Goal: Task Accomplishment & Management: Manage account settings

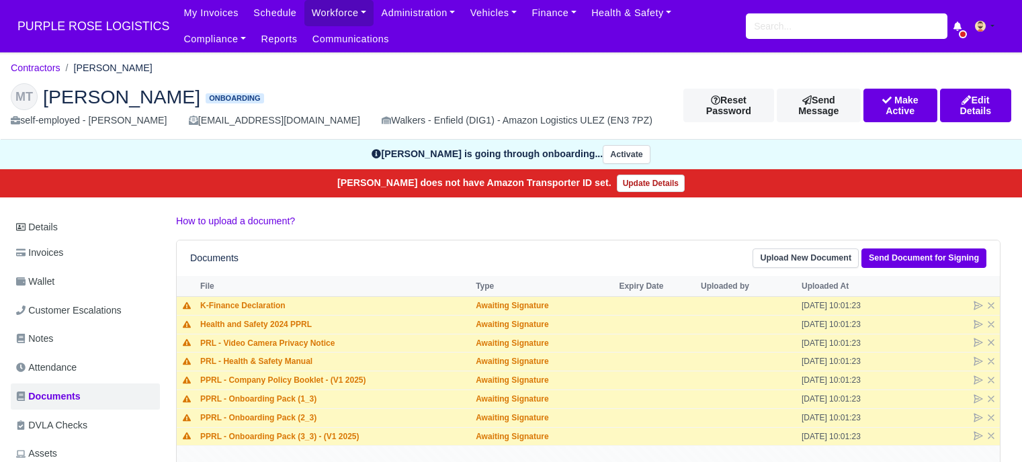
scroll to position [134, 0]
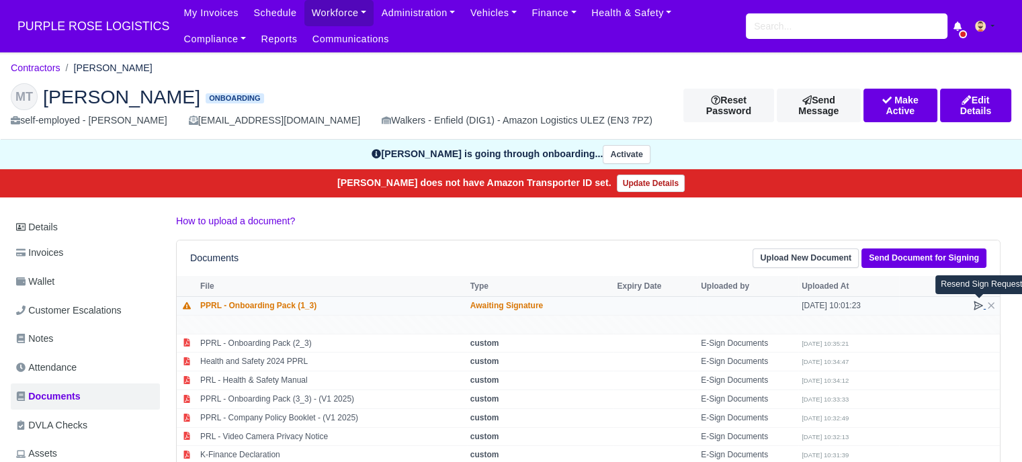
click at [975, 303] on icon at bounding box center [978, 305] width 11 height 11
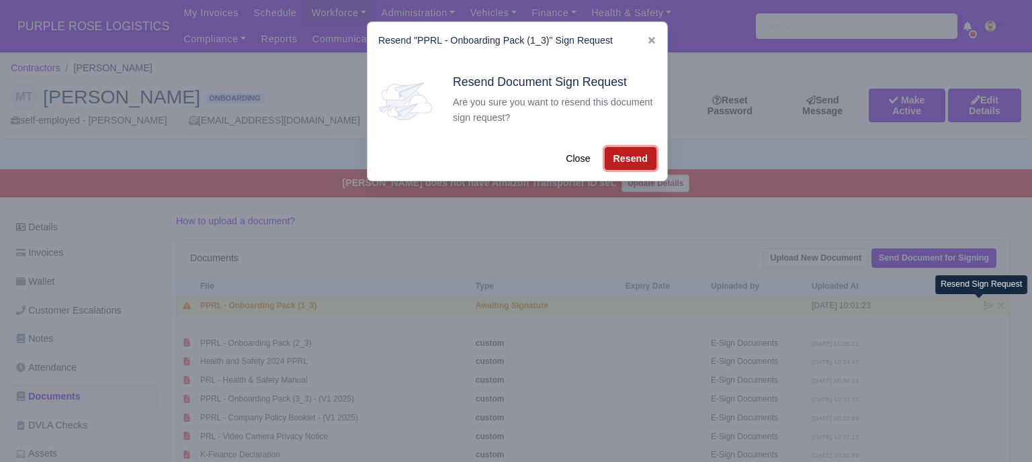
click at [637, 156] on button "Resend" at bounding box center [631, 158] width 52 height 23
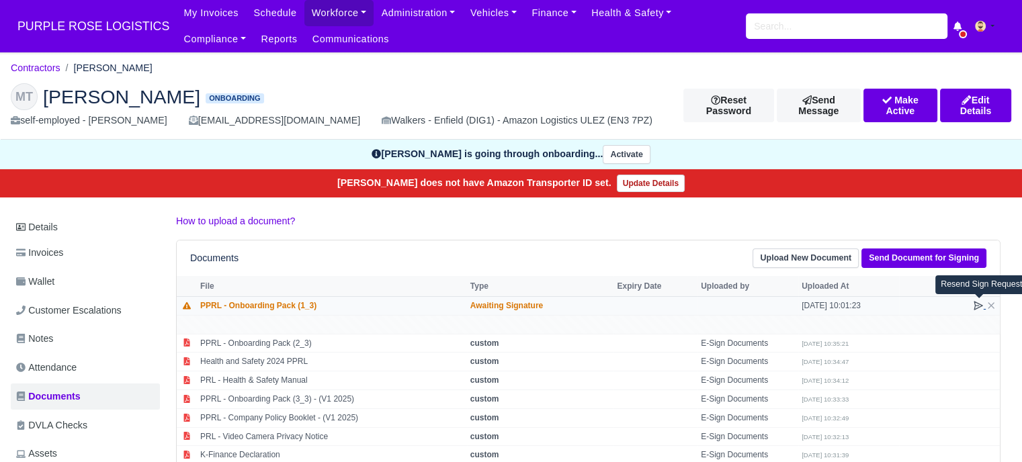
click at [980, 306] on icon at bounding box center [978, 306] width 8 height 8
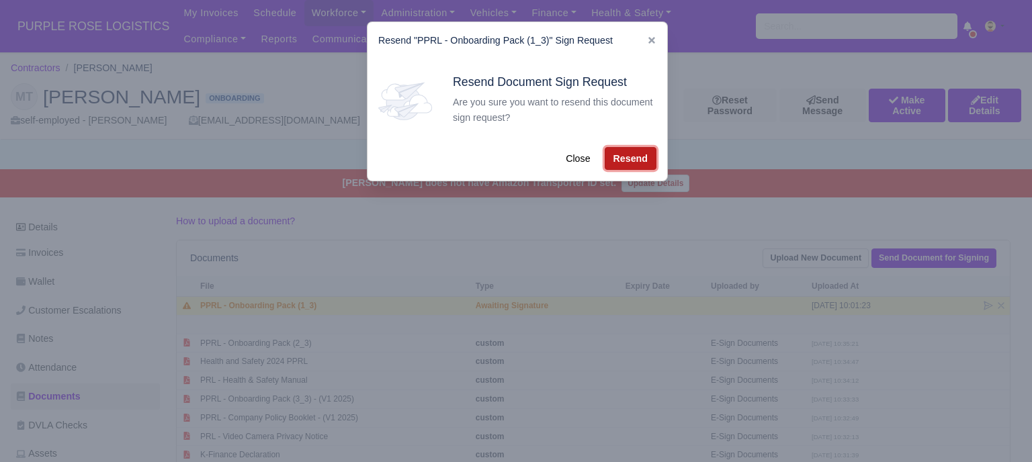
click at [621, 163] on button "Resend" at bounding box center [631, 158] width 52 height 23
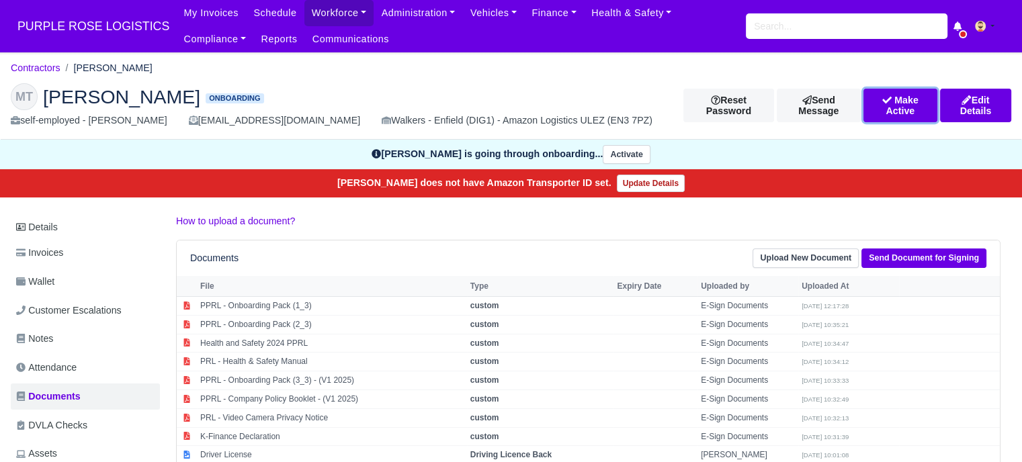
click at [887, 108] on button "Make Active" at bounding box center [900, 106] width 74 height 34
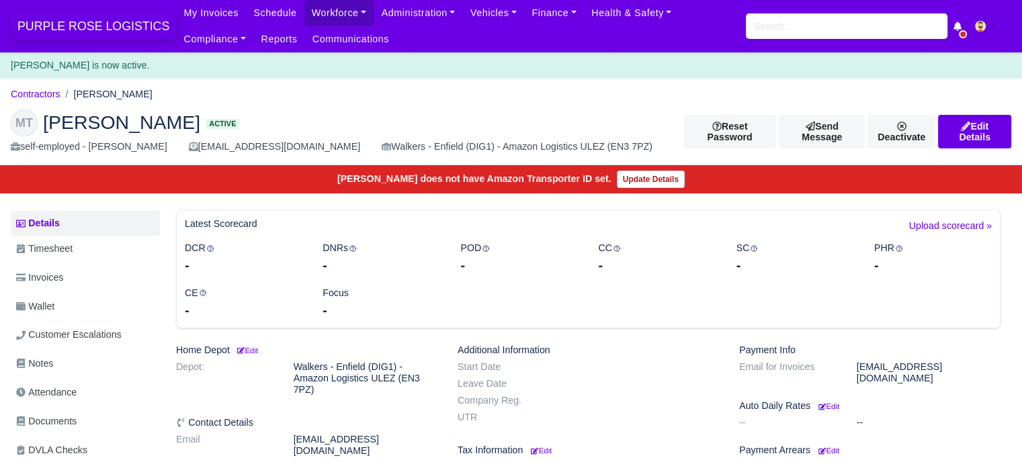
click at [73, 24] on span "PURPLE ROSE LOGISTICS" at bounding box center [93, 26] width 165 height 27
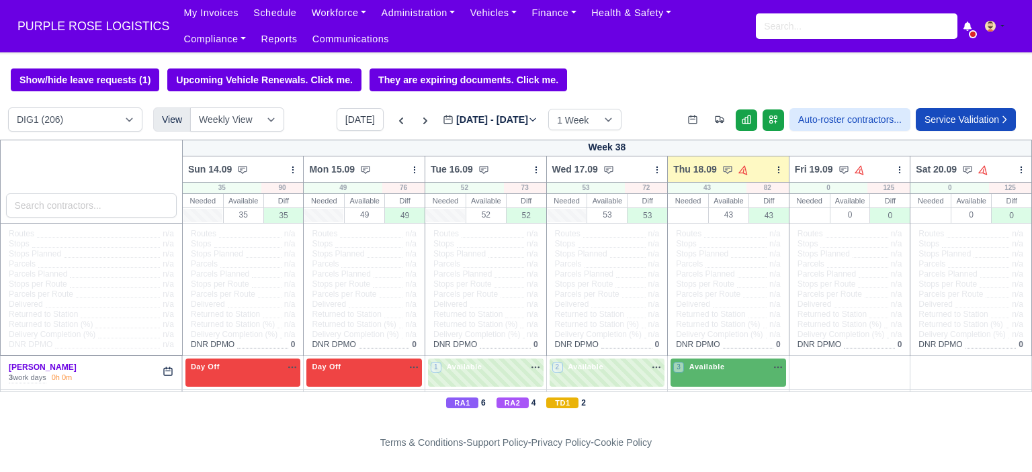
select select "5"
click at [8, 109] on select "DIG1 (206) DAK1 (1) GIMD (53)" at bounding box center [75, 119] width 134 height 24
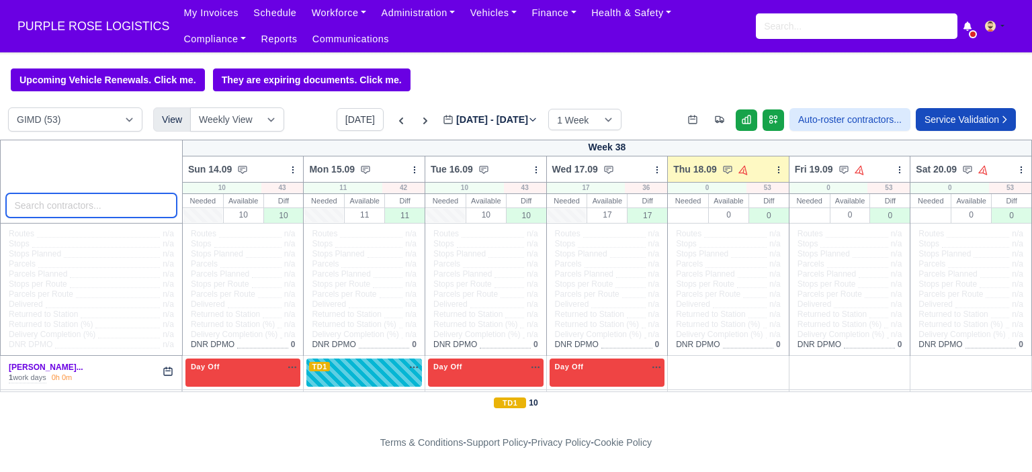
click at [88, 208] on input "search" at bounding box center [91, 205] width 171 height 24
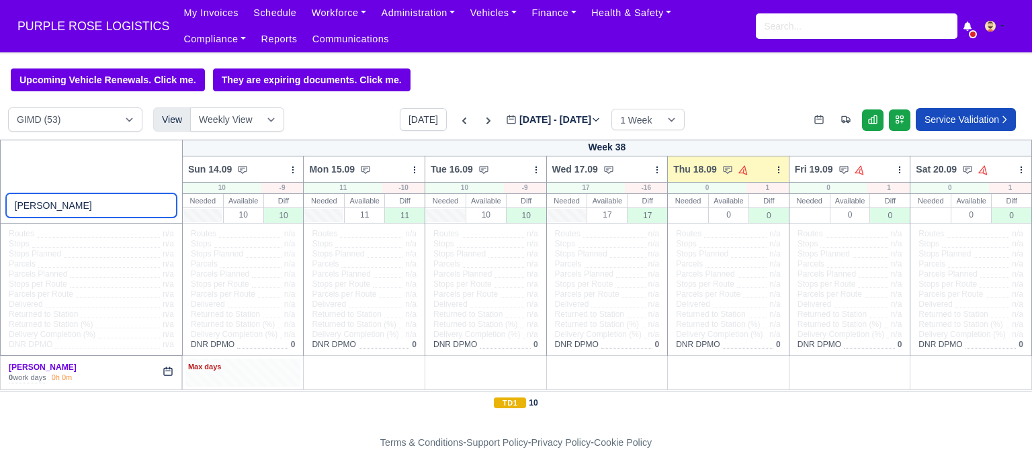
type input "tara"
click at [234, 376] on div "Max days" at bounding box center [243, 373] width 116 height 28
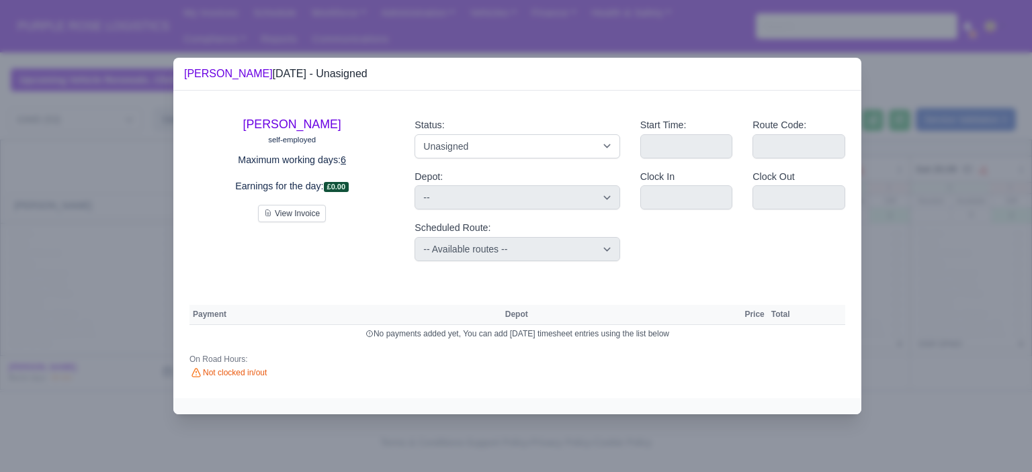
click at [496, 161] on div "Status: Available Day Off Stand By Holiday Other Depot In Office OSM Ridealong …" at bounding box center [516, 189] width 225 height 165
click at [532, 151] on select "Available Day Off Stand By Holiday Other Depot In Office OSM Ridealong Nursery …" at bounding box center [517, 146] width 205 height 24
select select "Day Off"
click at [415, 134] on select "Available Day Off Stand By Holiday Other Depot In Office OSM Ridealong Nursery …" at bounding box center [517, 146] width 205 height 24
select select
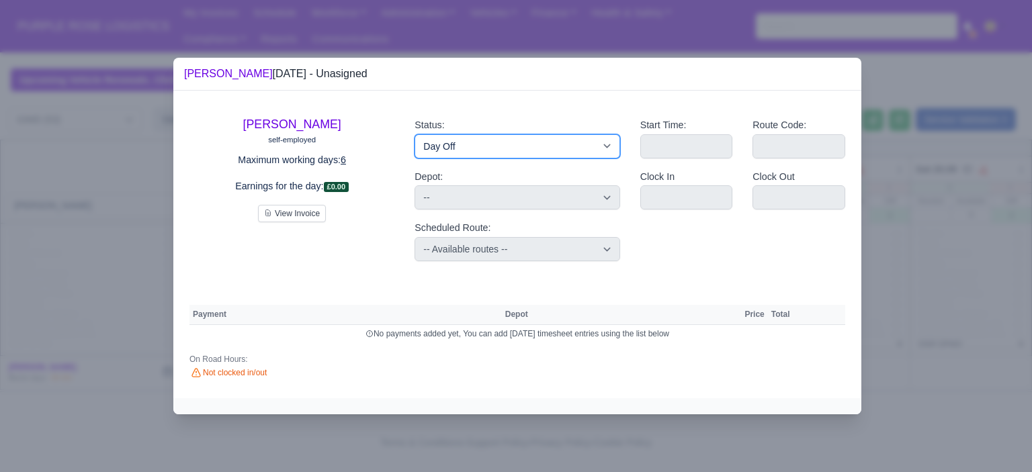
select select "na"
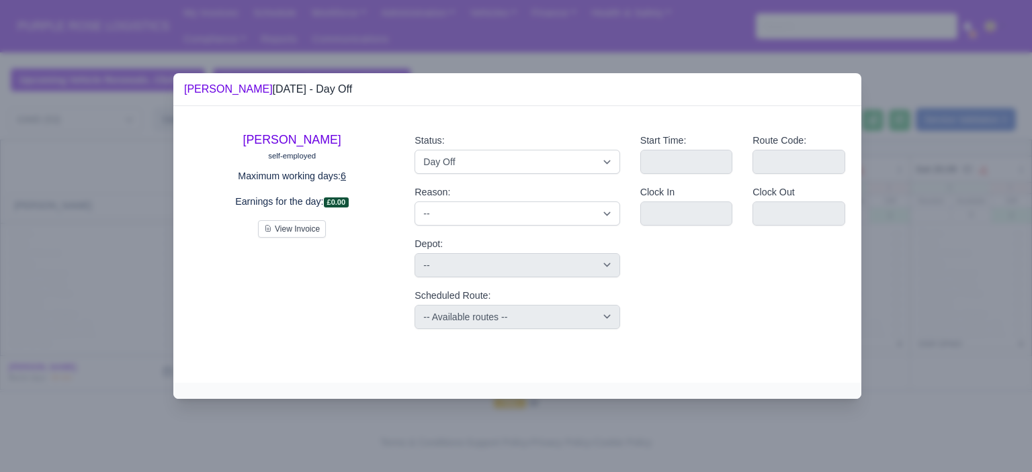
click at [867, 247] on div at bounding box center [516, 236] width 1032 height 472
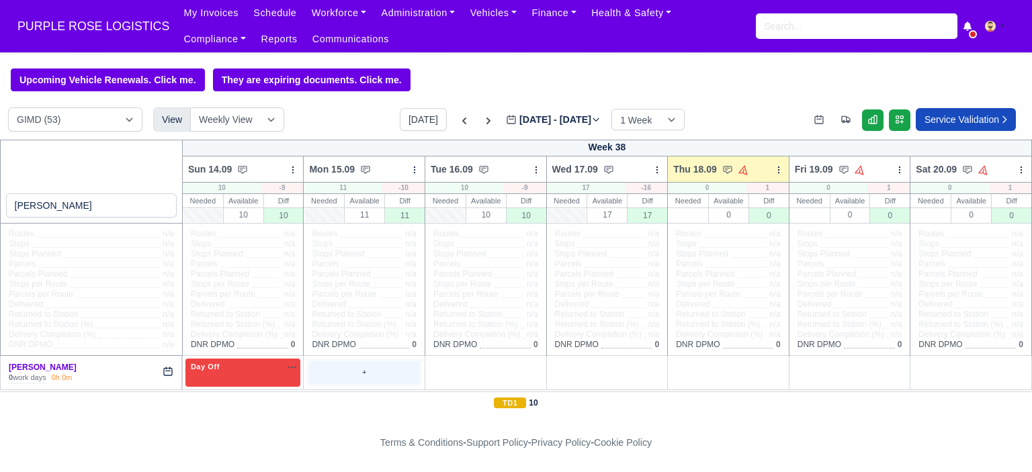
drag, startPoint x: 355, startPoint y: 373, endPoint x: 362, endPoint y: 368, distance: 8.8
click at [355, 372] on div "+" at bounding box center [364, 372] width 110 height 22
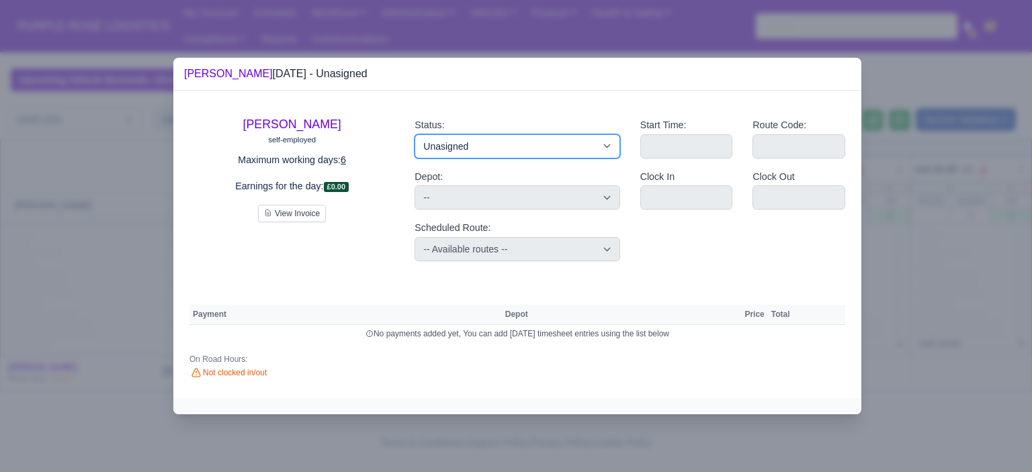
click at [468, 151] on select "Available Day Off Stand By Holiday Other Depot In Office OSM Ridealong Nursery …" at bounding box center [517, 146] width 205 height 24
select select "Day Off"
click at [415, 134] on select "Available Day Off Stand By Holiday Other Depot In Office OSM Ridealong Nursery …" at bounding box center [517, 146] width 205 height 24
select select
select select "na"
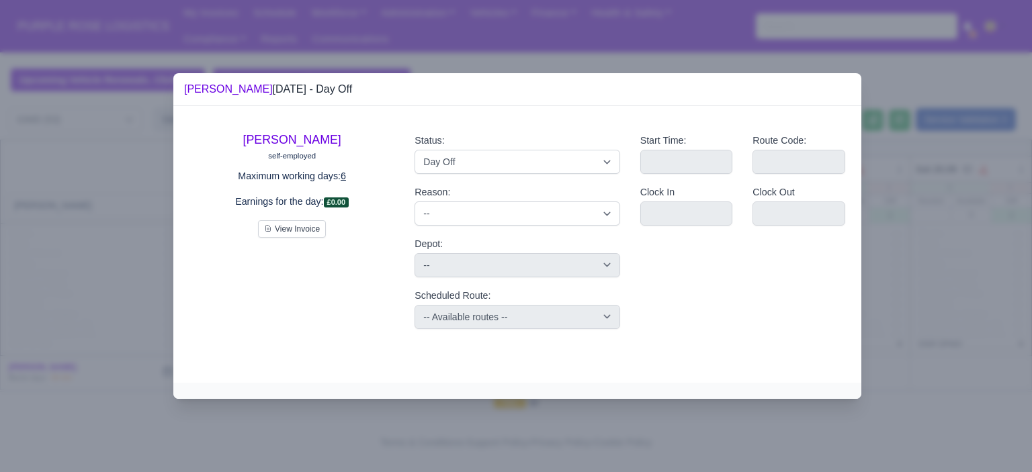
click at [941, 243] on div at bounding box center [516, 236] width 1032 height 472
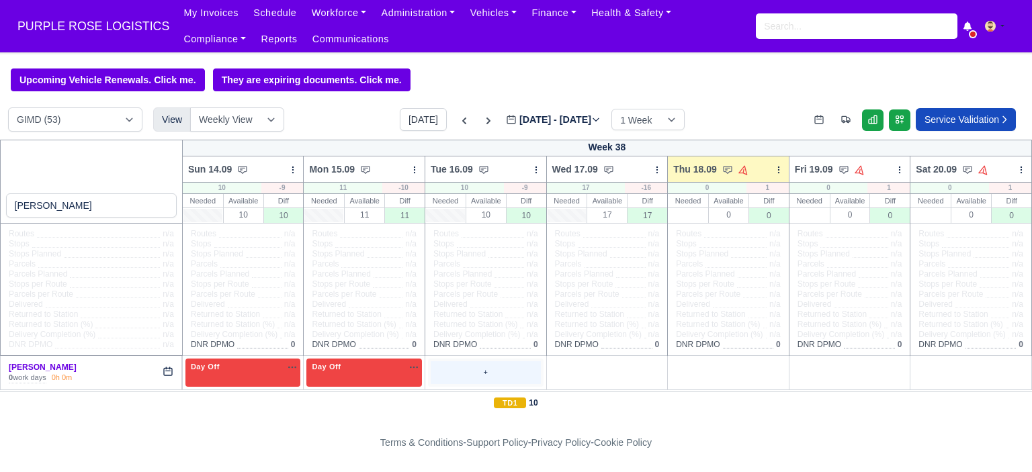
click at [469, 376] on div "+" at bounding box center [486, 372] width 110 height 22
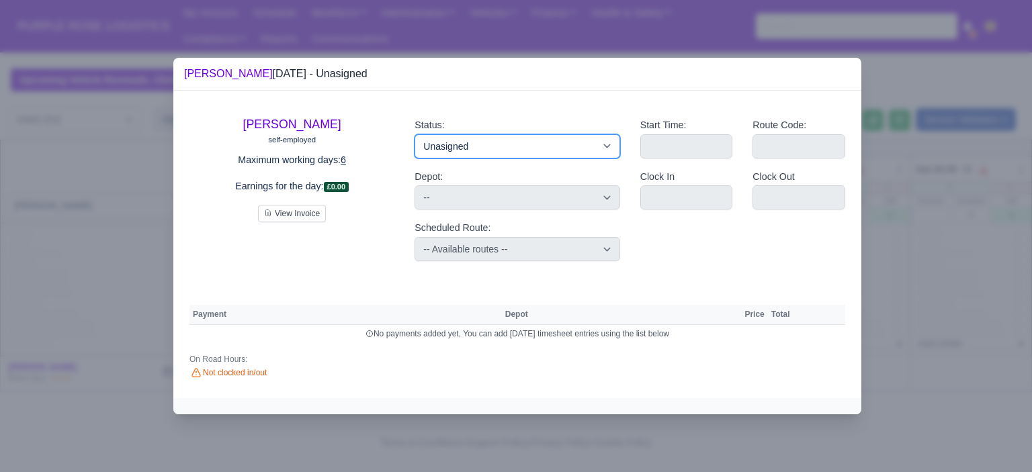
click at [490, 146] on select "Available Day Off Stand By Holiday Other Depot In Office OSM Ridealong Nursery …" at bounding box center [517, 146] width 205 height 24
select select "Day Off"
click at [415, 134] on select "Available Day Off Stand By Holiday Other Depot In Office OSM Ridealong Nursery …" at bounding box center [517, 146] width 205 height 24
select select
select select "na"
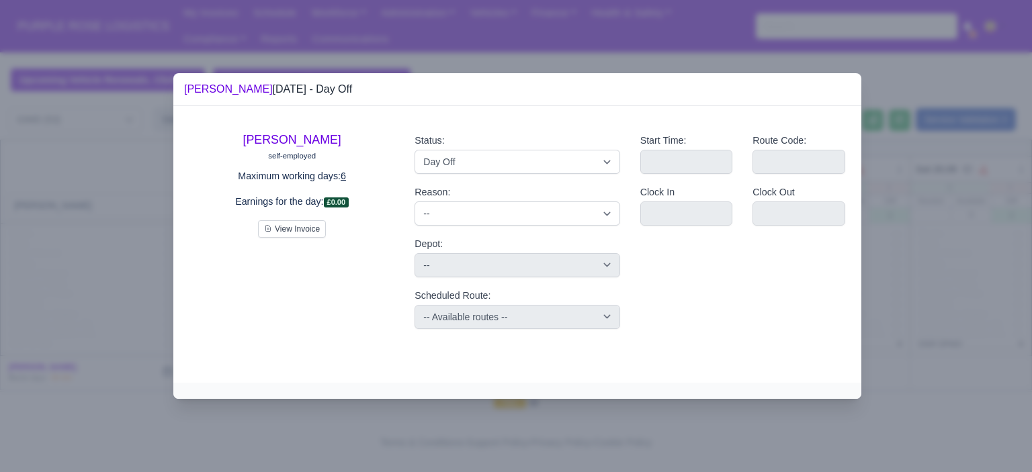
click at [963, 281] on div at bounding box center [516, 236] width 1032 height 472
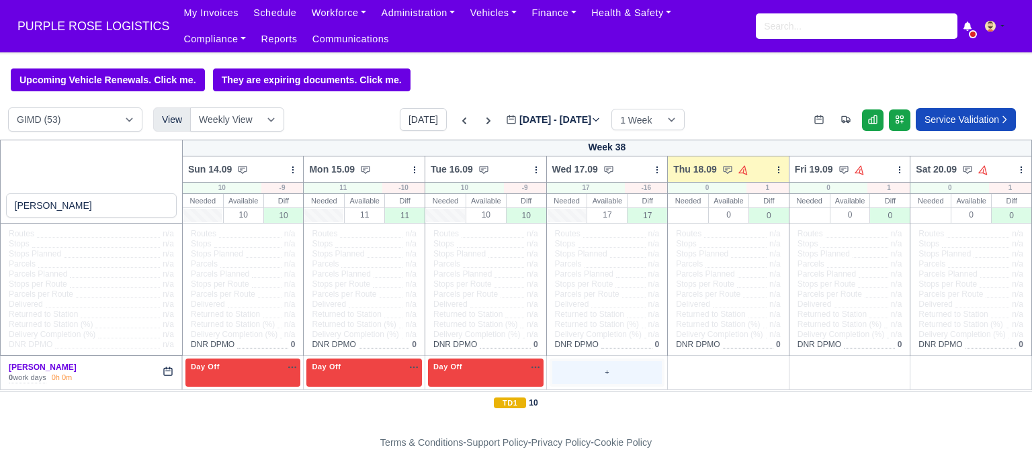
click at [591, 378] on div "+" at bounding box center [607, 372] width 110 height 22
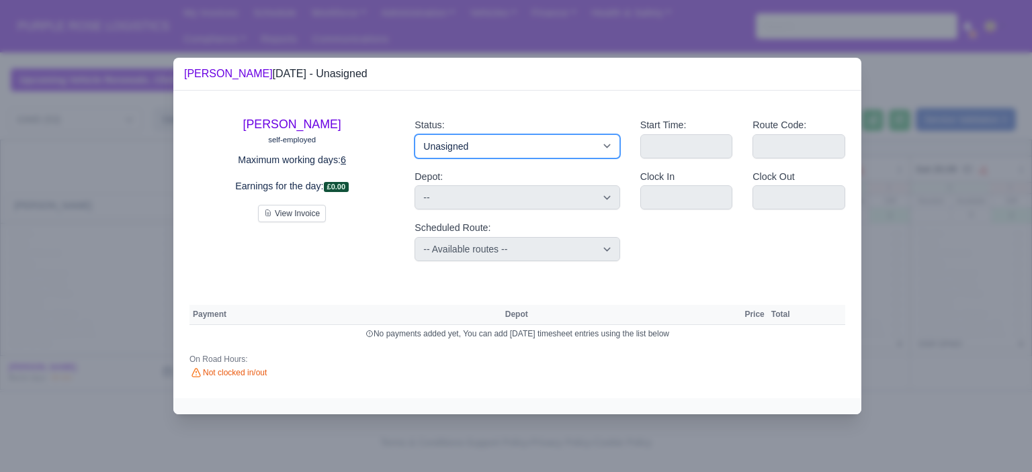
drag, startPoint x: 563, startPoint y: 146, endPoint x: 563, endPoint y: 155, distance: 8.1
click at [563, 147] on select "Available Day Off Stand By Holiday Other Depot In Office OSM Ridealong Nursery …" at bounding box center [517, 146] width 205 height 24
select select "Training"
click at [415, 134] on select "Available Day Off Stand By Holiday Other Depot In Office OSM Ridealong Nursery …" at bounding box center [517, 146] width 205 height 24
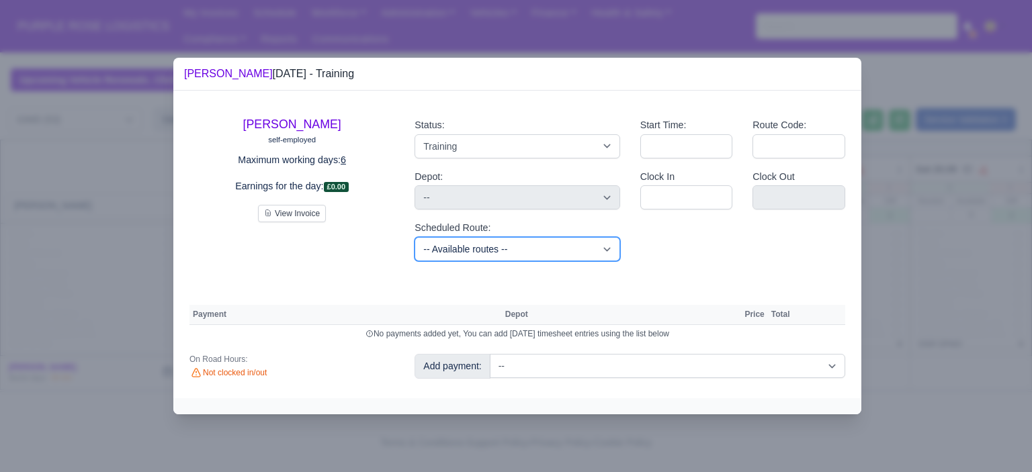
click at [564, 249] on select "-- Available routes -- Standard Parcel - Block of 6 Hours - (SD6) AmFlex RTS Ve…" at bounding box center [517, 249] width 205 height 24
select select "6"
click at [415, 237] on select "-- Available routes -- Standard Parcel - Block of 6 Hours - (SD6) AmFlex RTS Ve…" at bounding box center [517, 249] width 205 height 24
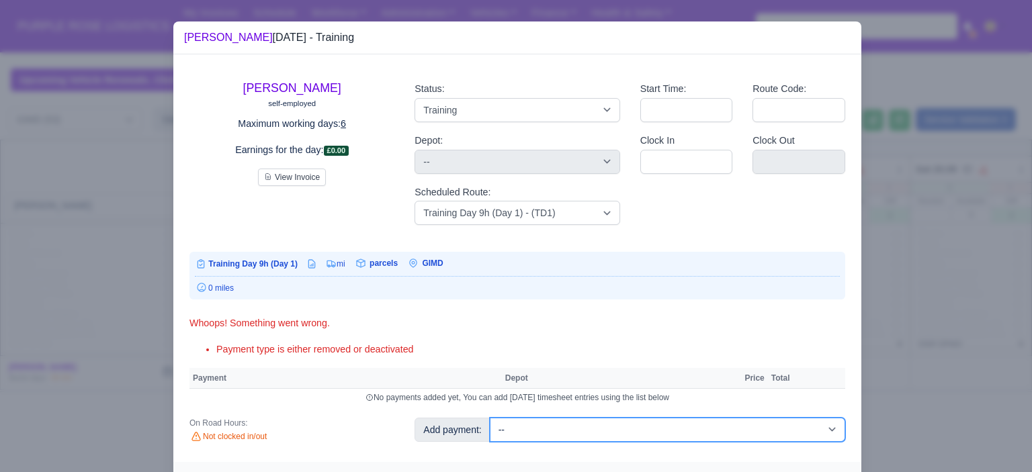
click at [607, 427] on select "-- Additional Hour Support (£14.50) Additional Hour Support (Walkers) (£13.50) …" at bounding box center [667, 430] width 355 height 24
select select "85"
click at [490, 418] on select "-- Additional Hour Support (£14.50) Additional Hour Support (Walkers) (£13.50) …" at bounding box center [667, 430] width 355 height 24
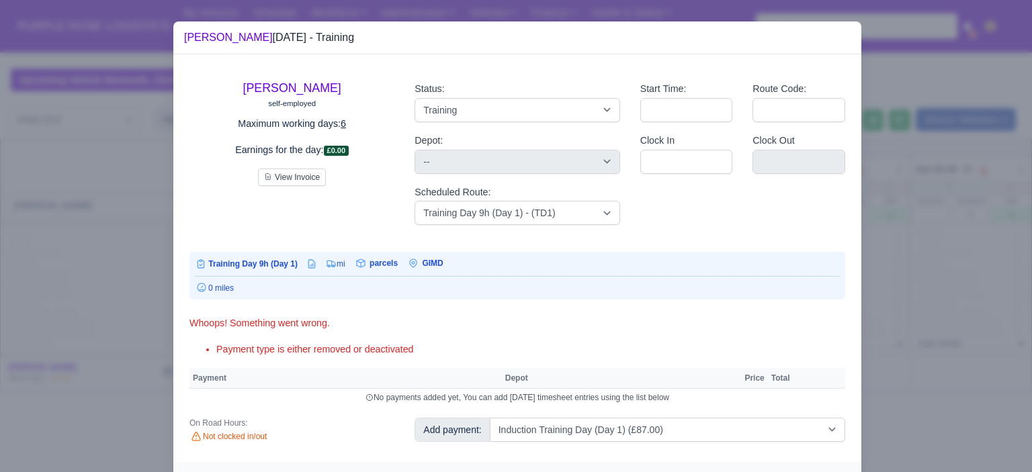
select select "5"
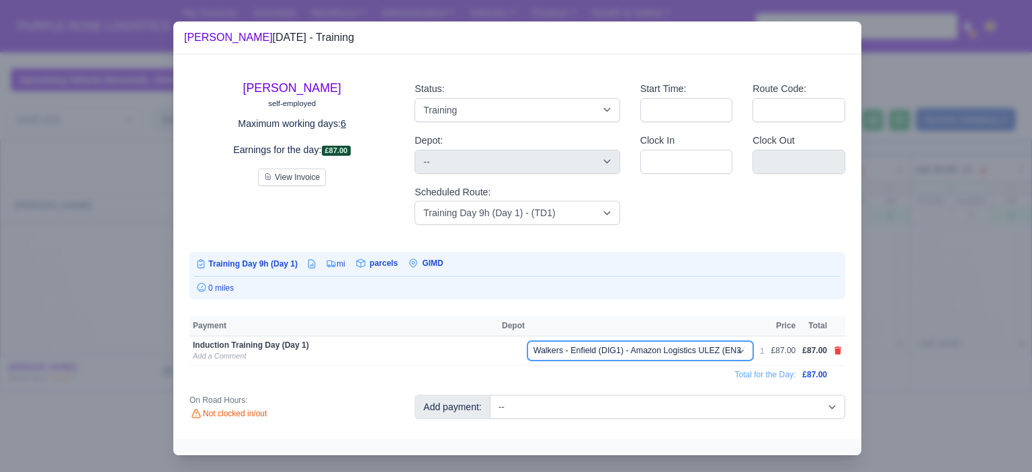
click at [681, 343] on select "Enfield (DIG1) - Amazon Logistics ULEZ (EN3 7PZ) Harlow (DHW1) - Amazon Logisti…" at bounding box center [640, 350] width 226 height 19
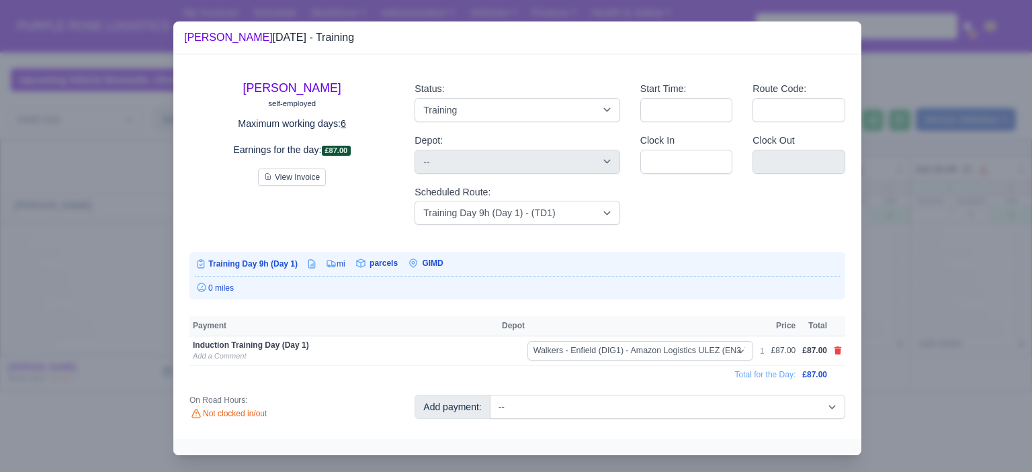
click at [635, 286] on div "0 miles" at bounding box center [517, 288] width 645 height 12
click at [834, 352] on icon at bounding box center [837, 351] width 7 height 8
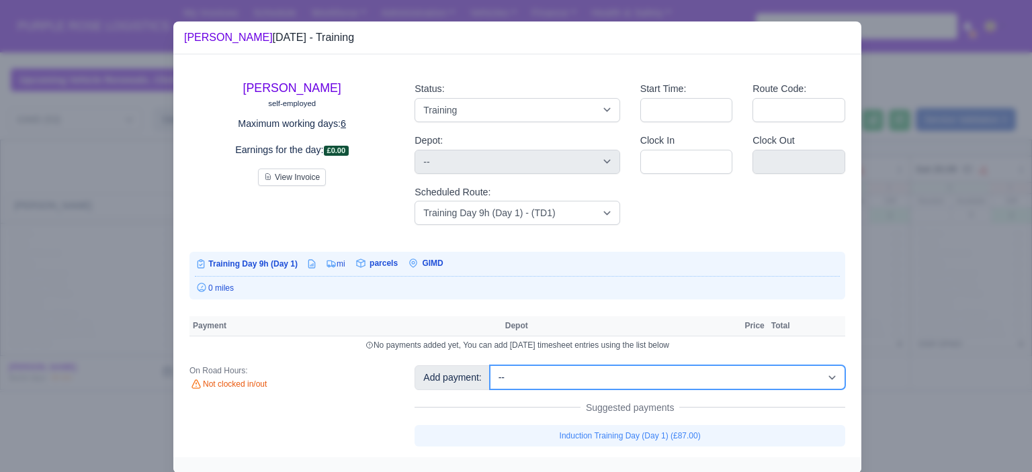
click at [678, 378] on select "-- Additional Hour Support (£14.50) Additional Hour Support (Walkers) (£13.50) …" at bounding box center [667, 377] width 355 height 24
select select "85"
click at [490, 365] on select "-- Additional Hour Support (£14.50) Additional Hour Support (Walkers) (£13.50) …" at bounding box center [667, 377] width 355 height 24
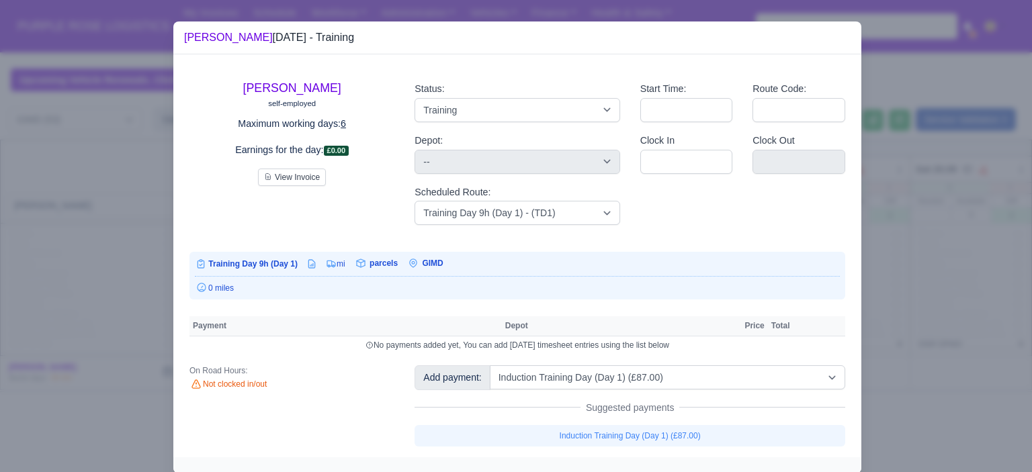
select select "5"
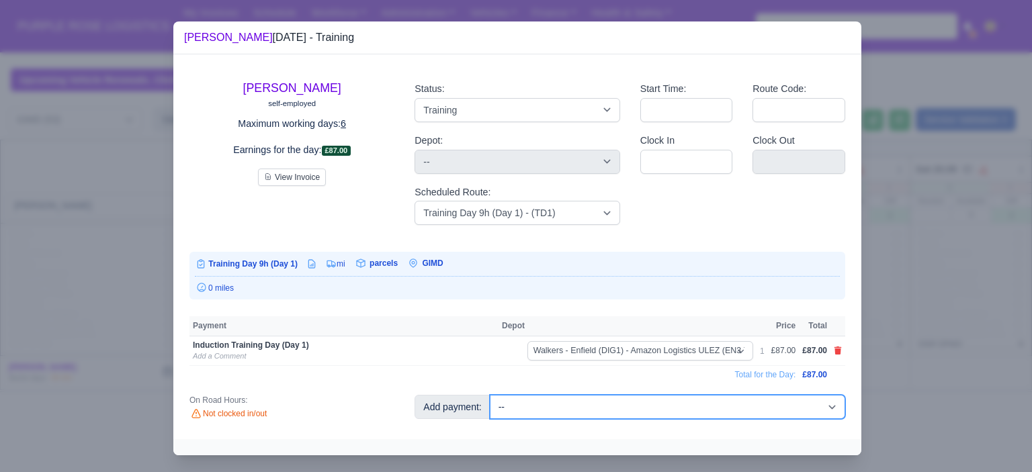
click at [658, 402] on select "-- Additional Hour Support (£14.50) Additional Hour Support (Walkers) (£13.50) …" at bounding box center [667, 407] width 355 height 24
select select "104"
click at [490, 395] on select "-- Additional Hour Support (£14.50) Additional Hour Support (Walkers) (£13.50) …" at bounding box center [667, 407] width 355 height 24
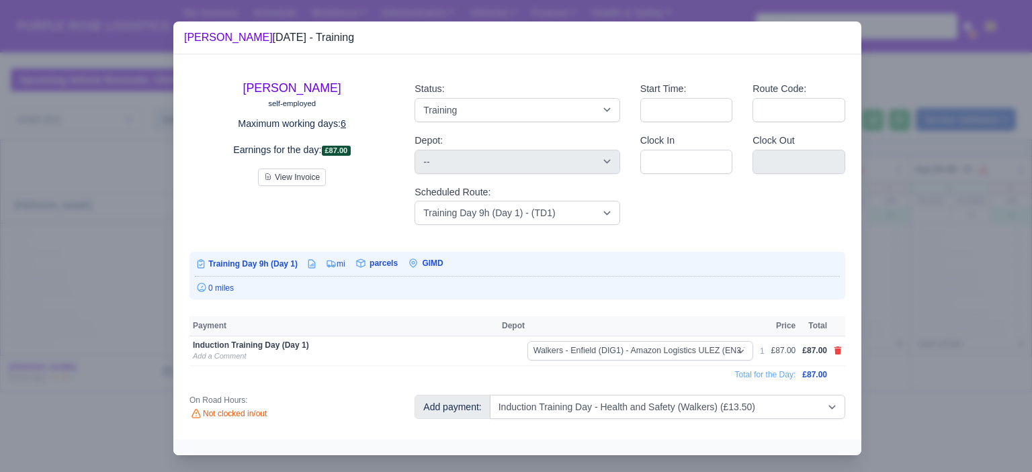
select select "5"
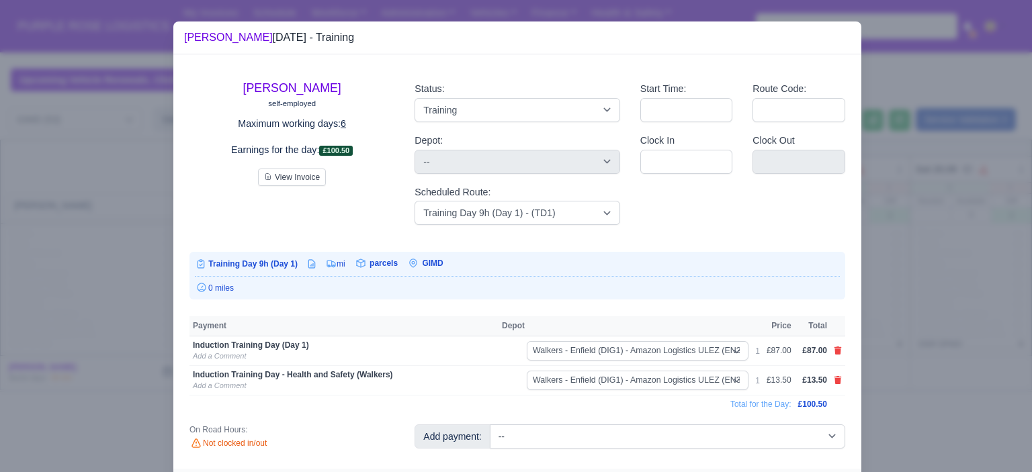
click at [945, 322] on div at bounding box center [516, 236] width 1032 height 472
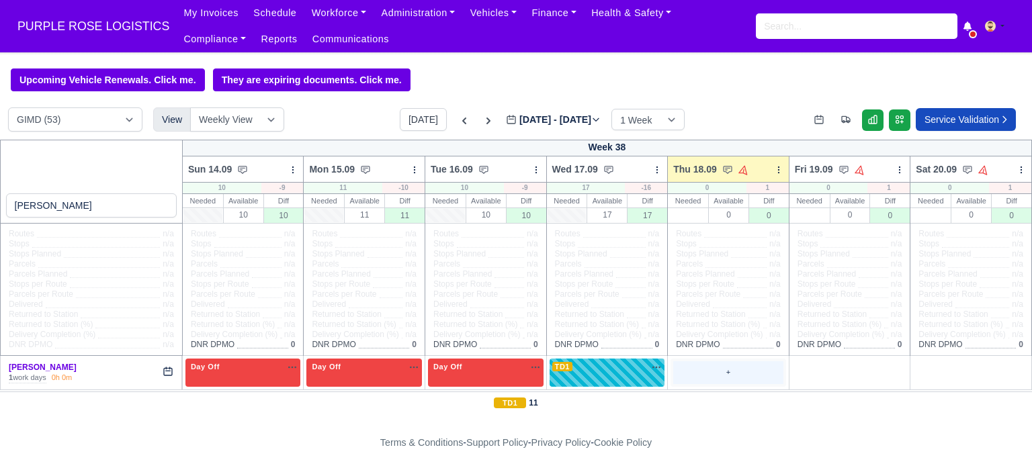
click at [725, 380] on div "+" at bounding box center [728, 372] width 110 height 22
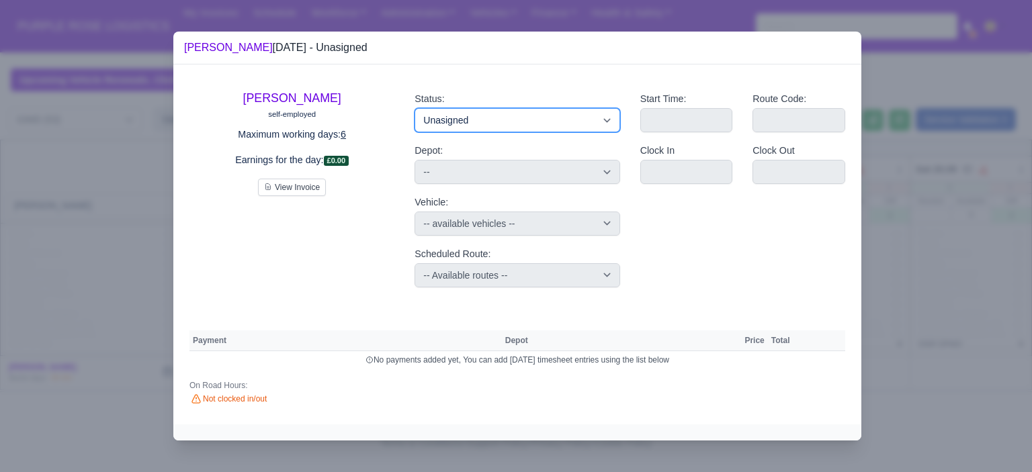
click at [521, 111] on select "Available Day Off Stand By Holiday Other Depot In Office OSM Ridealong Nursery …" at bounding box center [517, 120] width 205 height 24
select select "Day Off"
click at [415, 108] on select "Available Day Off Stand By Holiday Other Depot In Office OSM Ridealong Nursery …" at bounding box center [517, 120] width 205 height 24
select select "na"
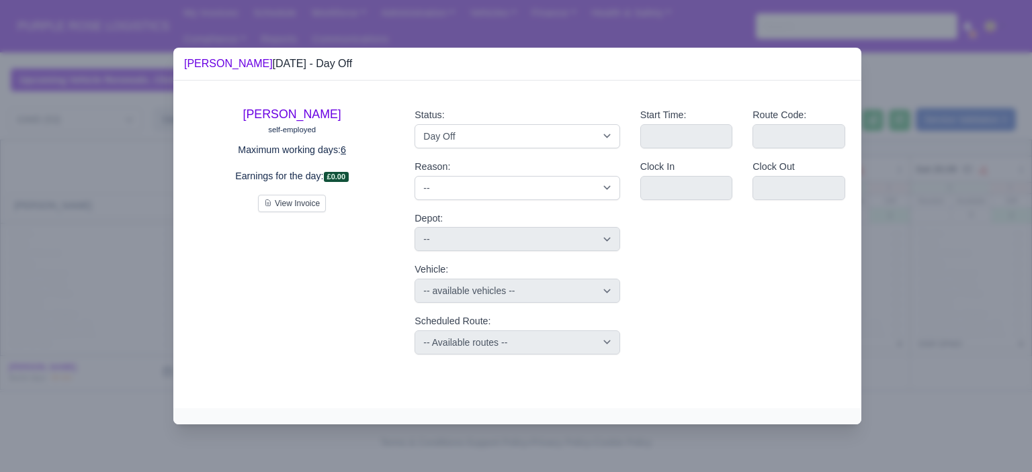
click at [949, 241] on div at bounding box center [516, 236] width 1032 height 472
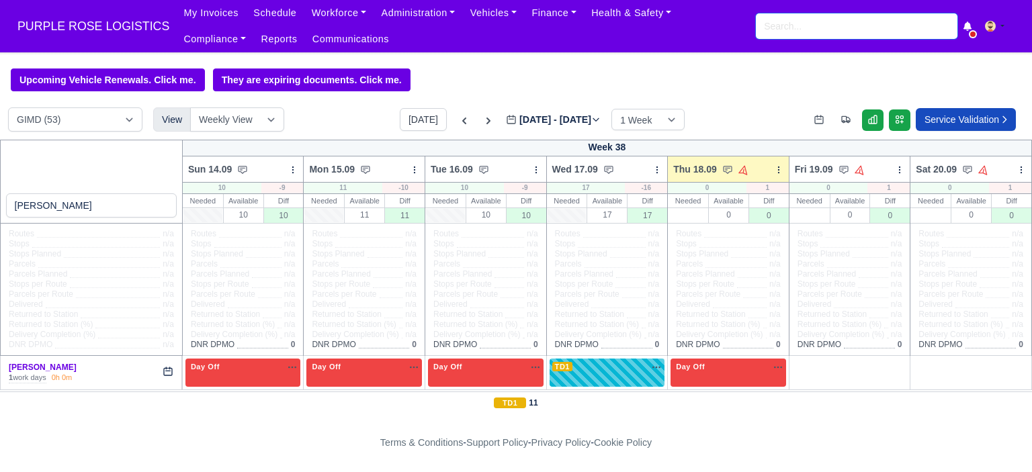
click at [850, 26] on input "search" at bounding box center [857, 26] width 202 height 26
type input "mia"
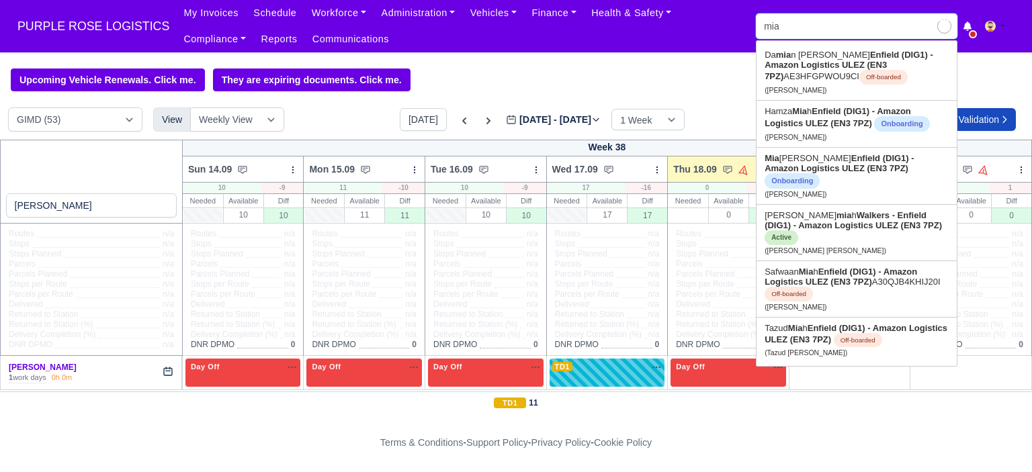
type input "mia Nicolaou"
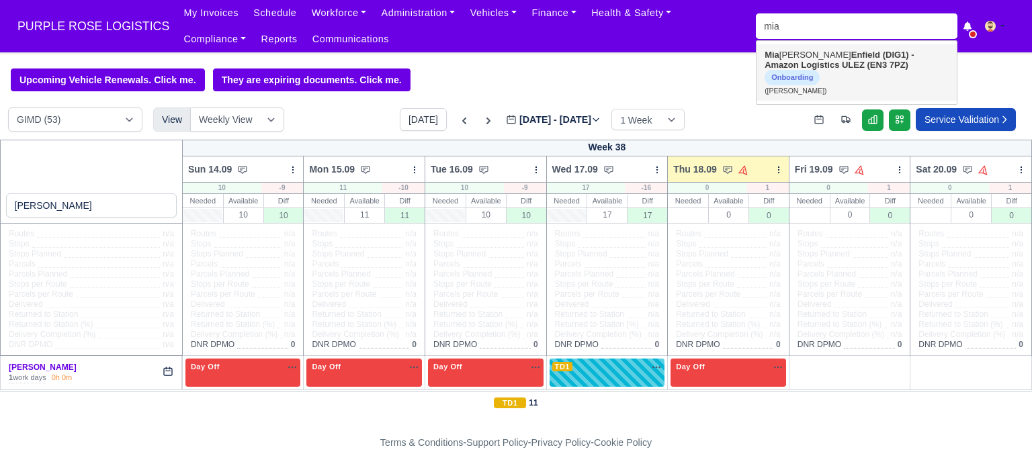
click at [830, 64] on strong "Enfield (DIG1) - Amazon Logistics ULEZ (EN3 7PZ)" at bounding box center [839, 60] width 149 height 20
type input "Mia Nicolaou"
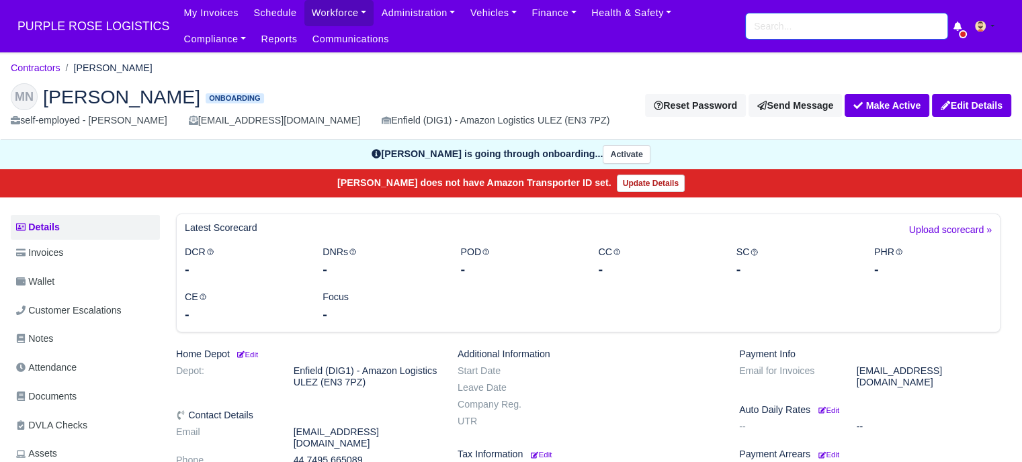
click at [841, 35] on input "search" at bounding box center [847, 26] width 202 height 26
type input "musa mo"
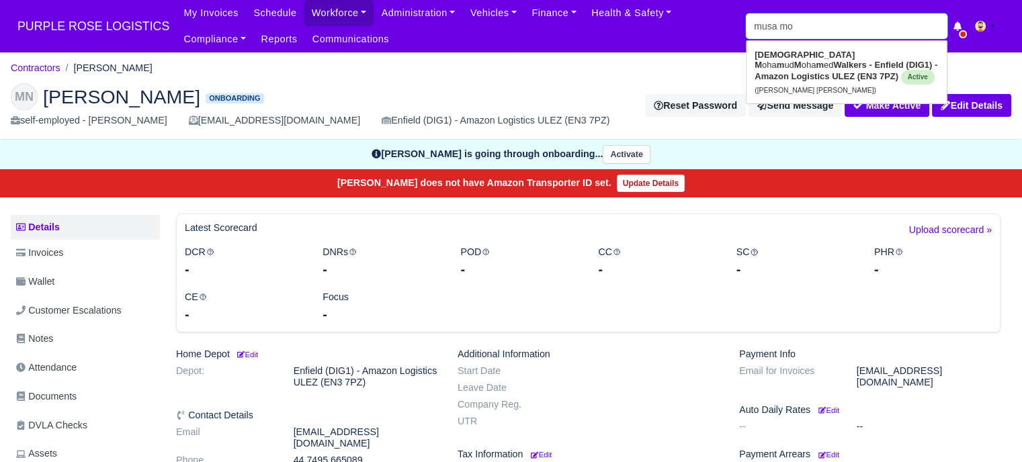
type input "musa mohamud Mohamed"
click at [807, 60] on strong "Mo" at bounding box center [800, 65] width 13 height 10
type input "Musa Mohamud Mohamed"
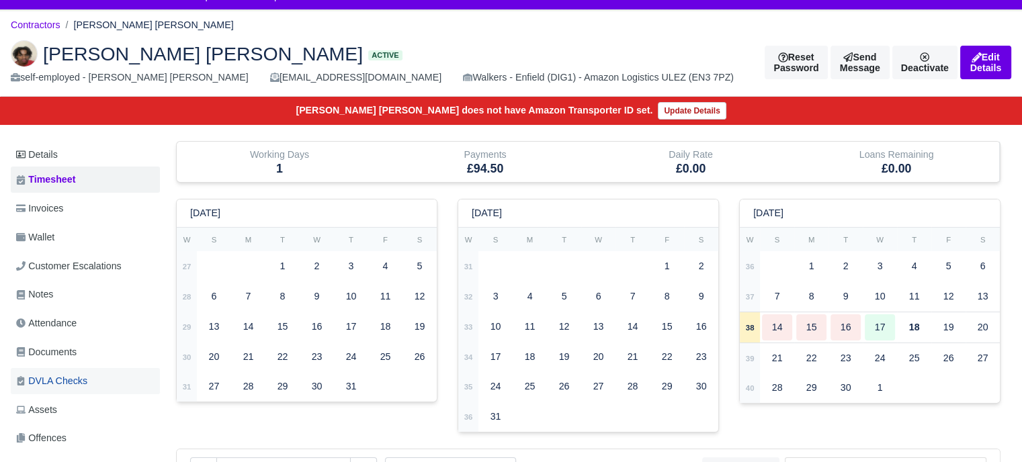
scroll to position [67, 0]
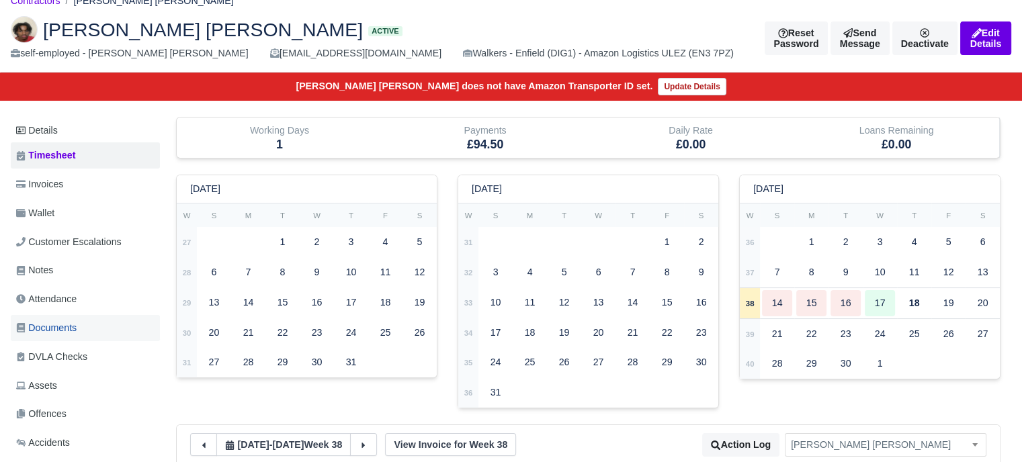
drag, startPoint x: 64, startPoint y: 333, endPoint x: 99, endPoint y: 333, distance: 34.9
click at [63, 333] on span "Documents" at bounding box center [46, 327] width 60 height 15
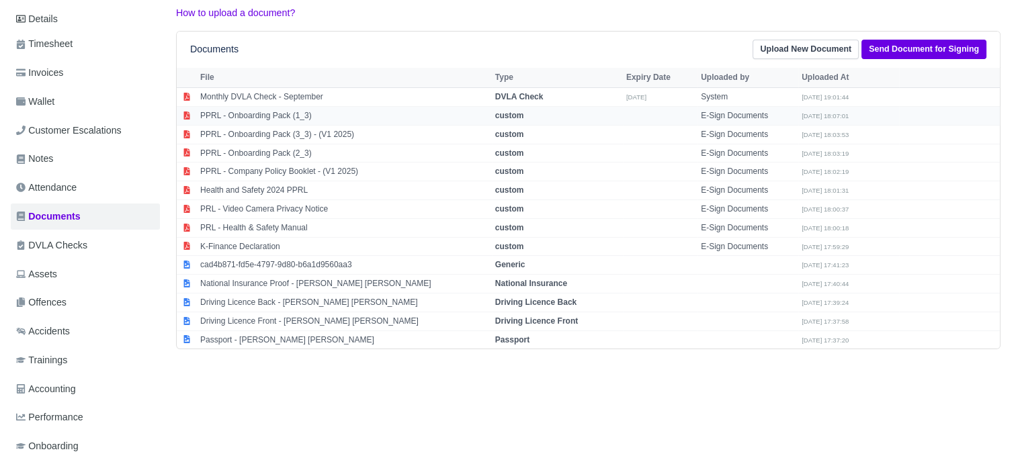
scroll to position [202, 0]
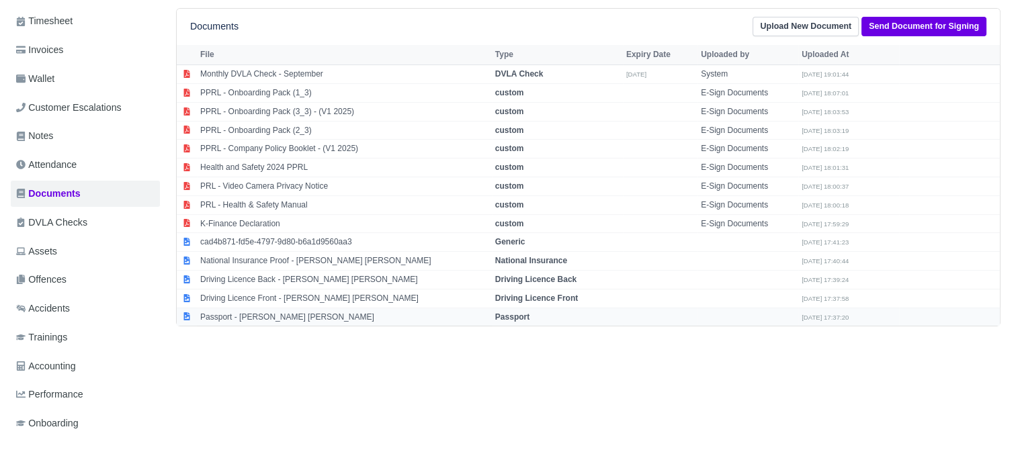
click at [525, 316] on strong "Passport" at bounding box center [512, 316] width 34 height 9
select select "passport"
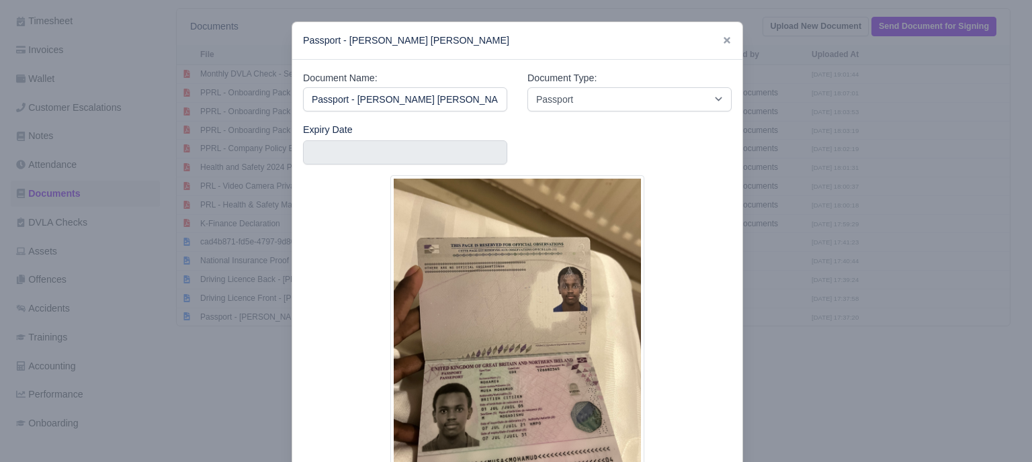
click at [849, 282] on div at bounding box center [516, 231] width 1032 height 462
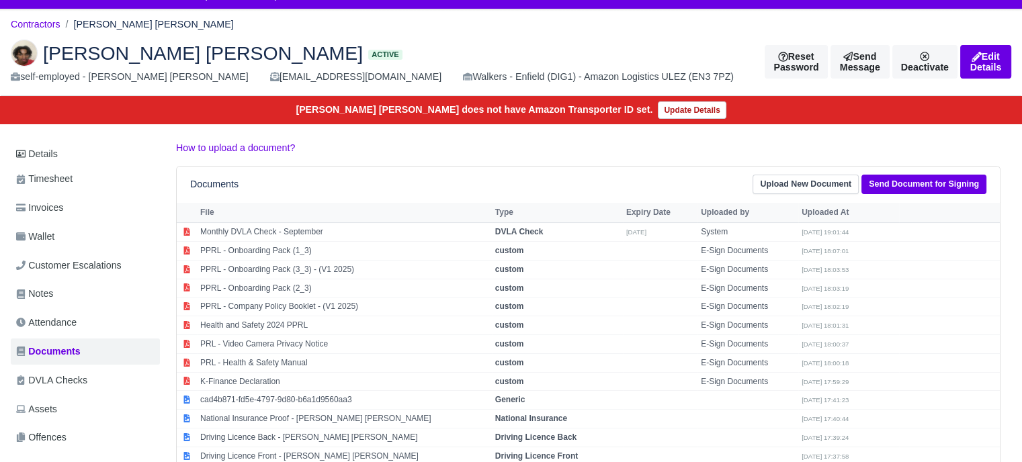
scroll to position [67, 0]
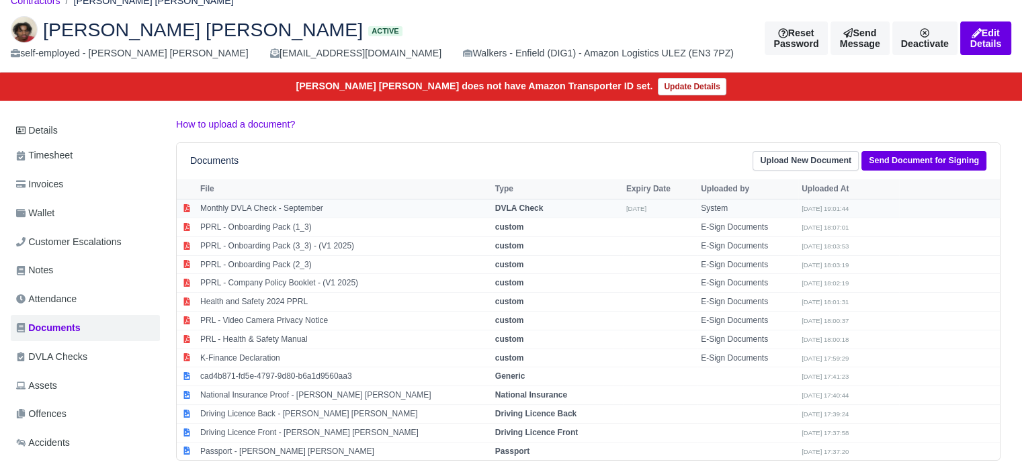
click at [521, 205] on strong "DVLA Check" at bounding box center [519, 208] width 48 height 9
select select "dvla-check"
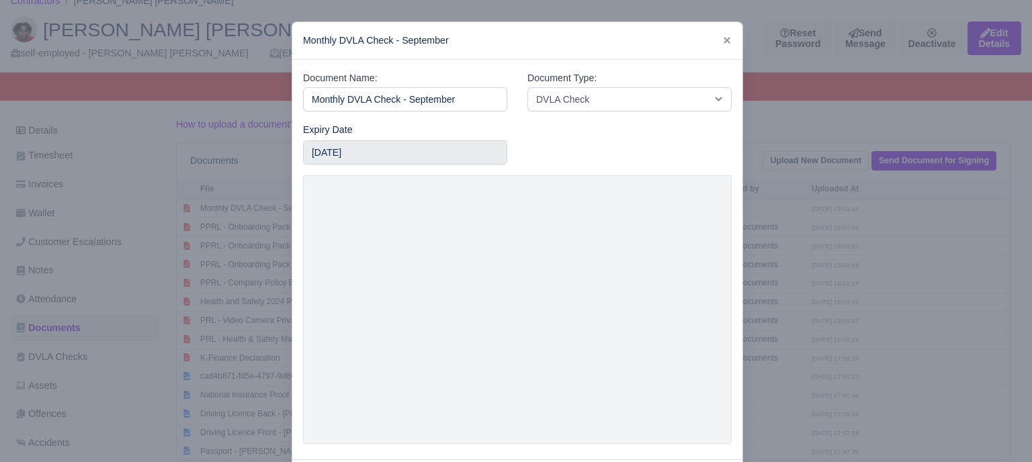
click at [812, 200] on div at bounding box center [516, 231] width 1032 height 462
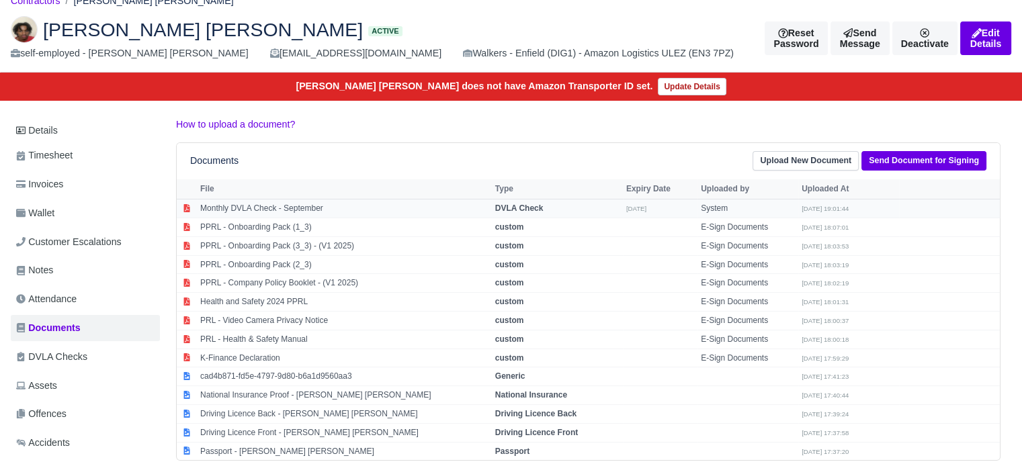
click at [501, 210] on strong "DVLA Check" at bounding box center [519, 208] width 48 height 9
select select "dvla-check"
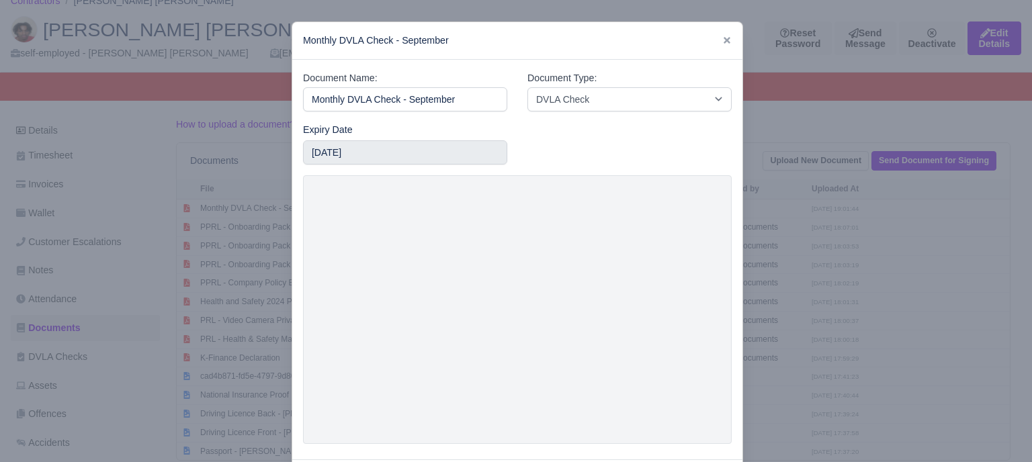
click at [805, 230] on div at bounding box center [516, 231] width 1032 height 462
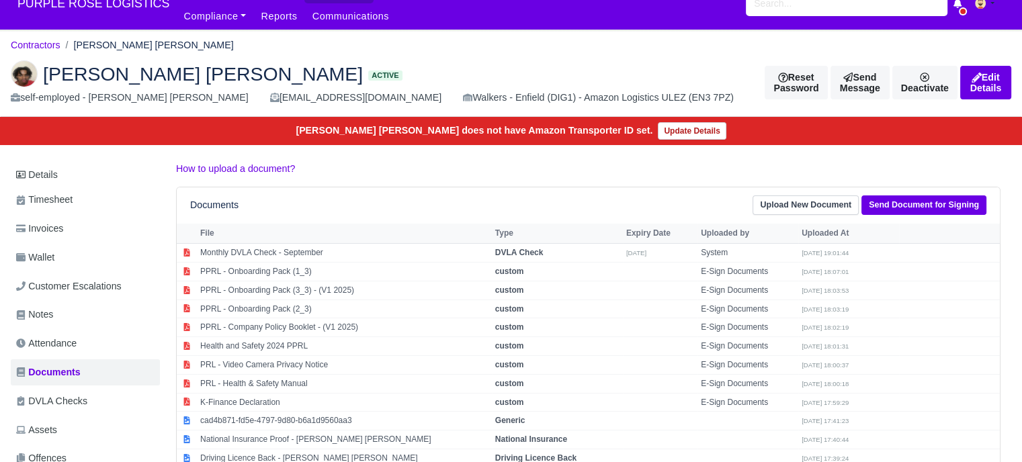
scroll to position [0, 0]
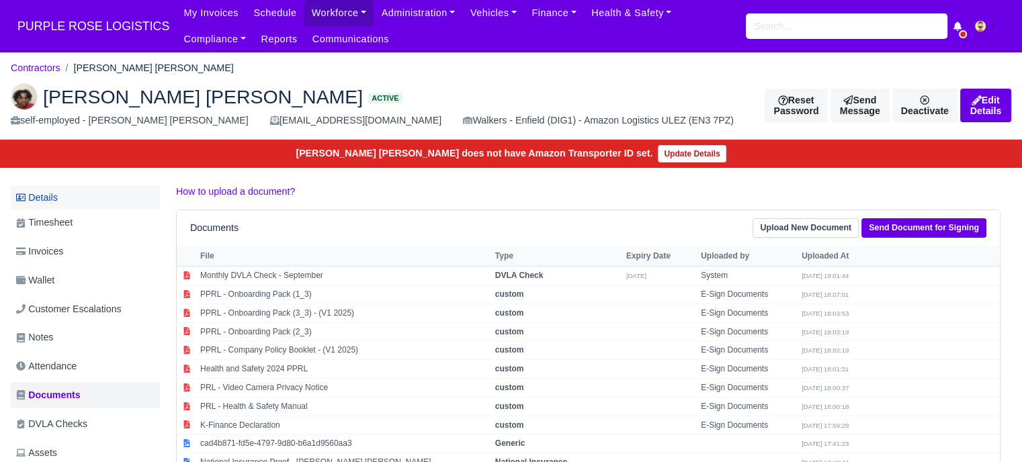
click at [72, 203] on link "Details" at bounding box center [85, 197] width 149 height 25
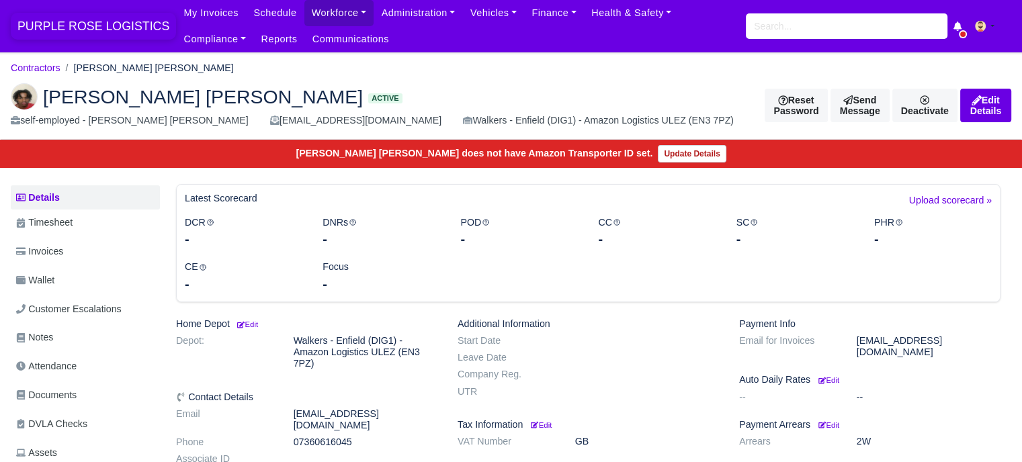
click at [108, 18] on span "PURPLE ROSE LOGISTICS" at bounding box center [93, 26] width 165 height 27
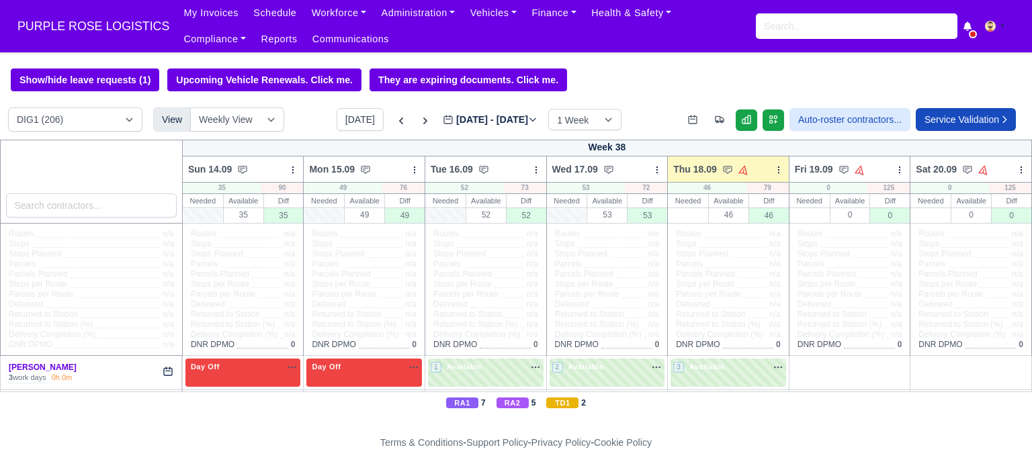
select select "5"
click at [8, 109] on select "DIG1 (206) DAK1 (1) GIMD (53)" at bounding box center [75, 119] width 134 height 24
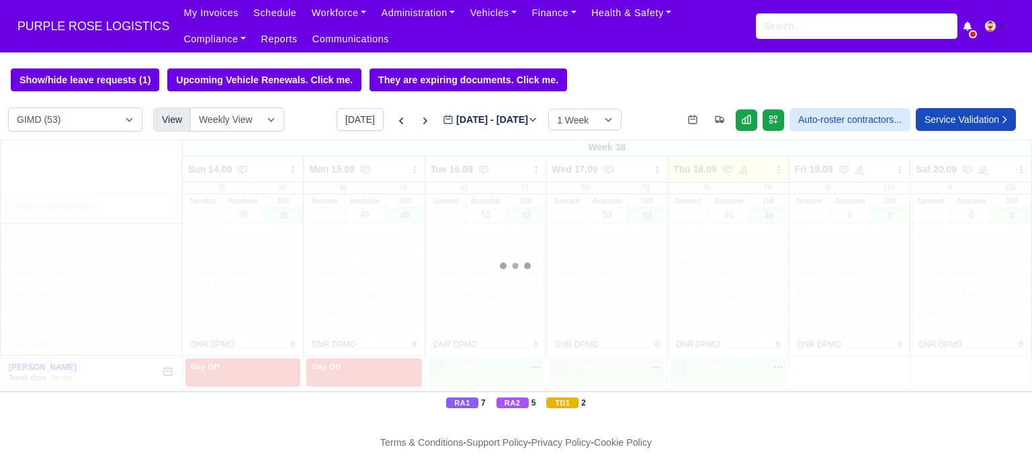
click at [83, 210] on div at bounding box center [516, 266] width 1032 height 252
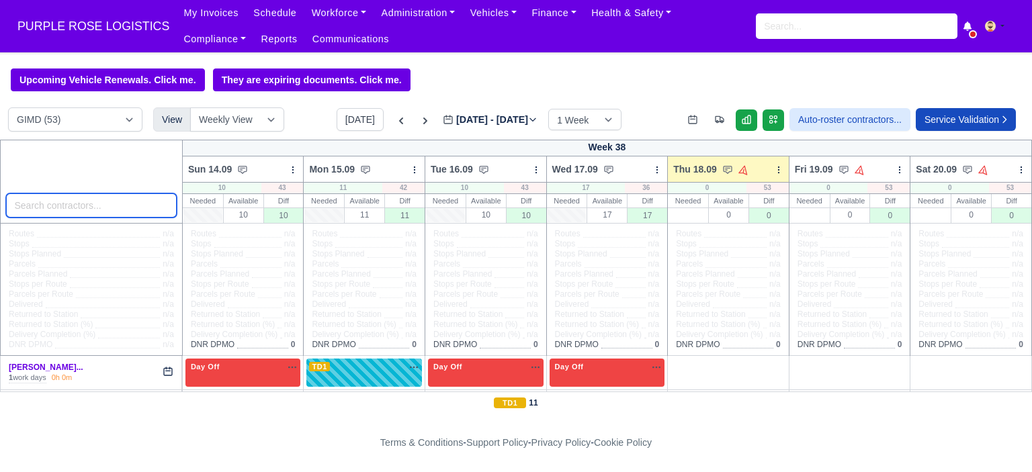
click at [124, 206] on input "search" at bounding box center [91, 205] width 171 height 24
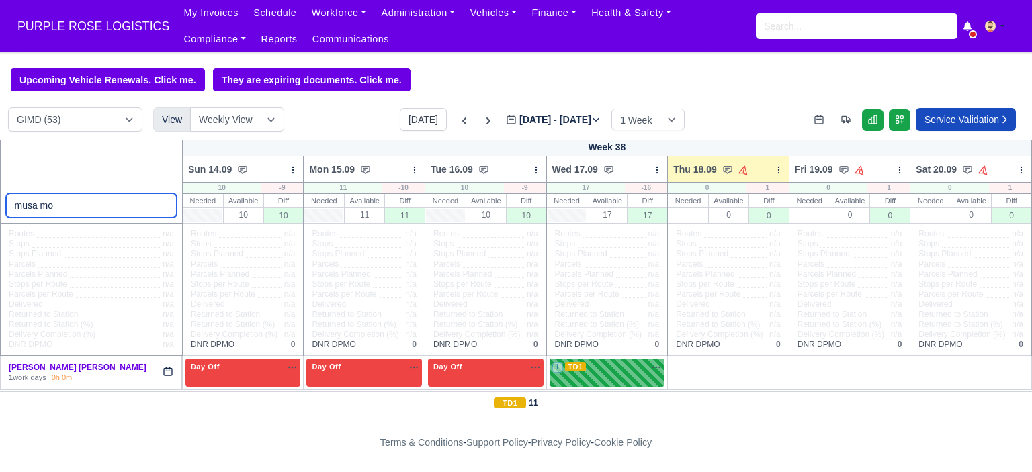
type input "musa mo"
click at [615, 376] on div "1 TD1 na" at bounding box center [607, 368] width 110 height 14
select select "6"
select select "5"
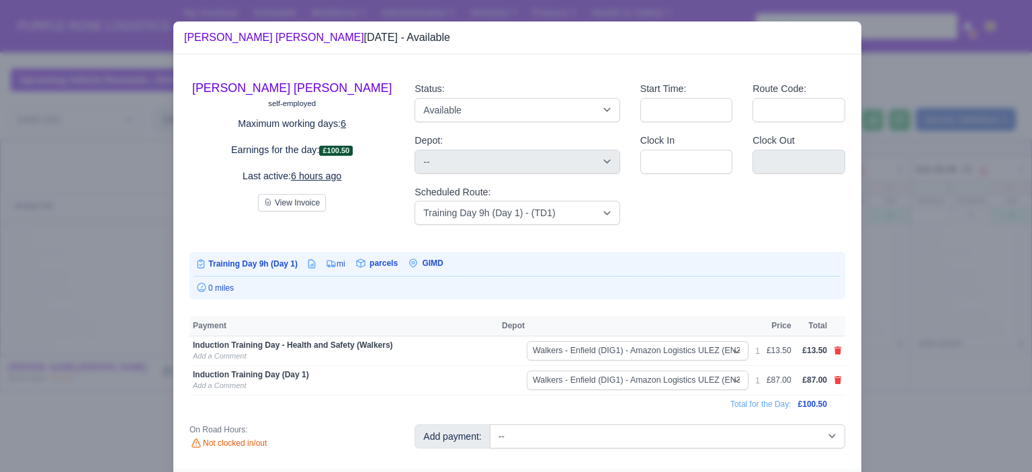
click at [916, 302] on div at bounding box center [516, 236] width 1032 height 472
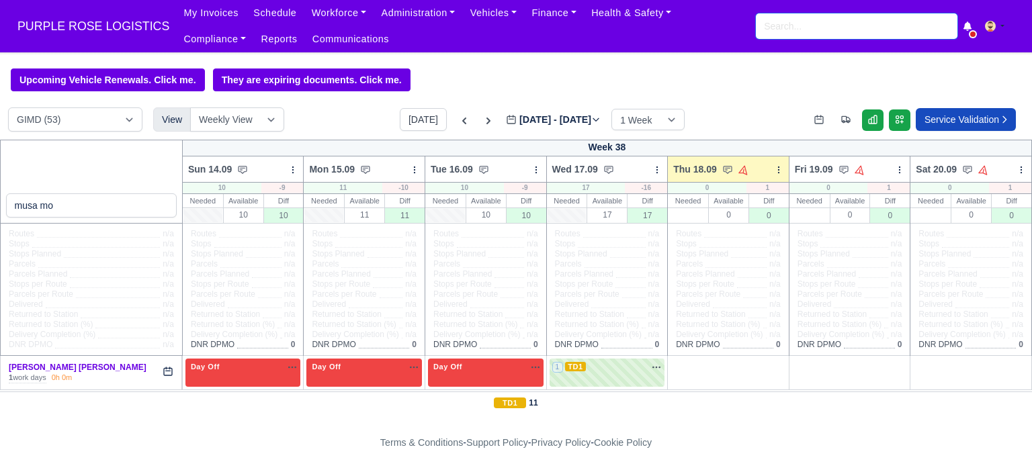
click at [806, 32] on input "search" at bounding box center [857, 26] width 202 height 26
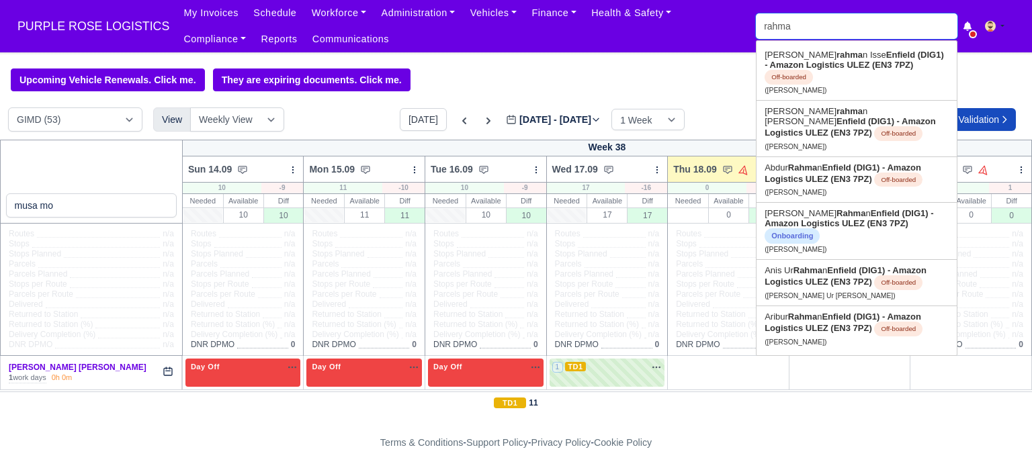
drag, startPoint x: 795, startPoint y: 30, endPoint x: 751, endPoint y: 36, distance: 44.1
click at [751, 36] on div "My Invoices Schedule Workforce Manpower Expiring Documents Leave Requests Daily…" at bounding box center [598, 26] width 845 height 52
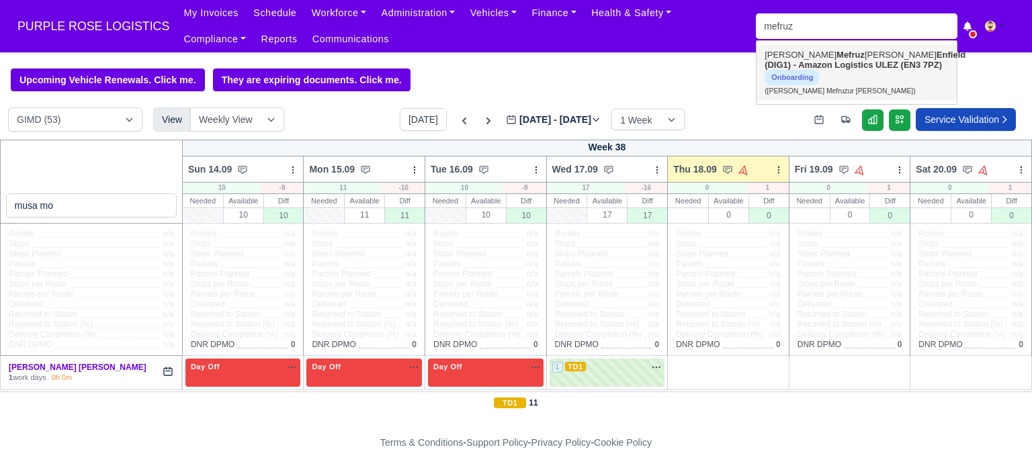
click at [849, 64] on strong "Enfield (DIG1) - Amazon Logistics ULEZ (EN3 7PZ)" at bounding box center [865, 60] width 201 height 20
type input "Mohammed Mefruzur Rahman"
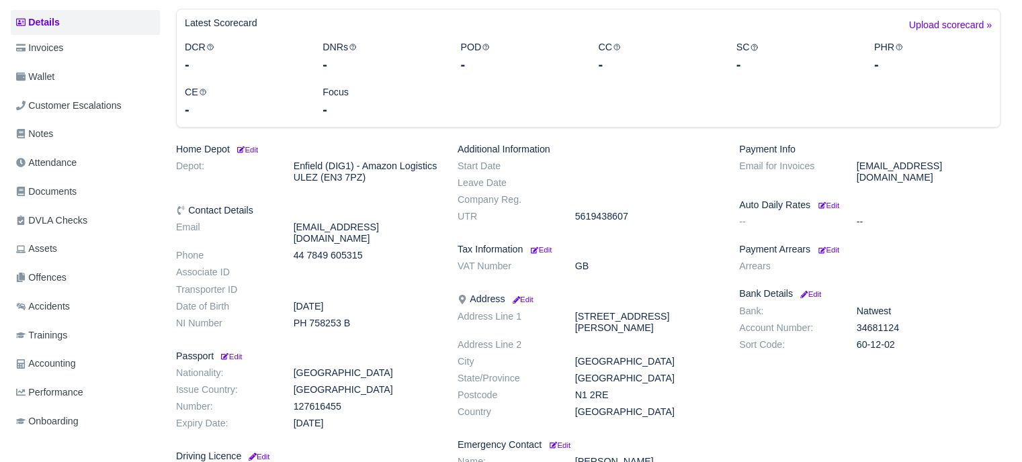
scroll to position [134, 0]
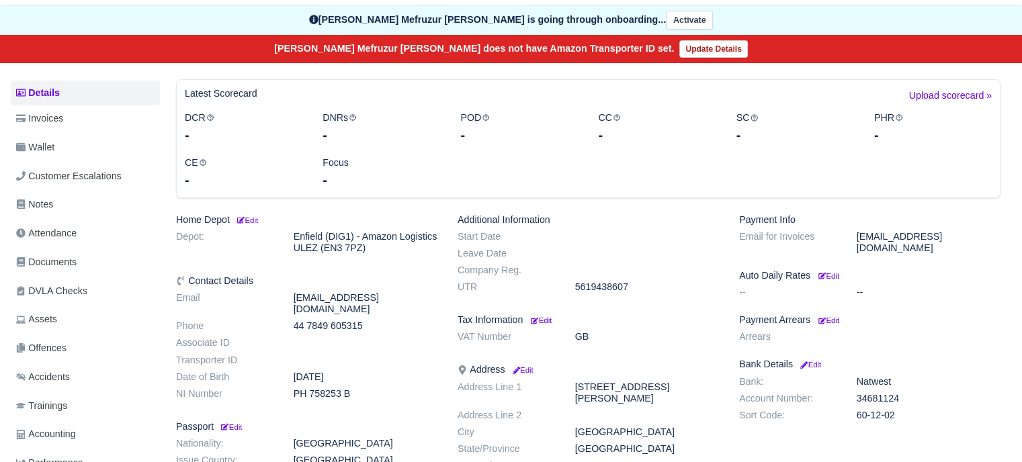
click at [253, 225] on div "Home Depot Edit Depot: Enfield (DIG1) - Amazon Logistics ULEZ (EN3 7PZ) Contact…" at bounding box center [306, 410] width 281 height 392
click at [255, 222] on small "Edit" at bounding box center [246, 220] width 23 height 8
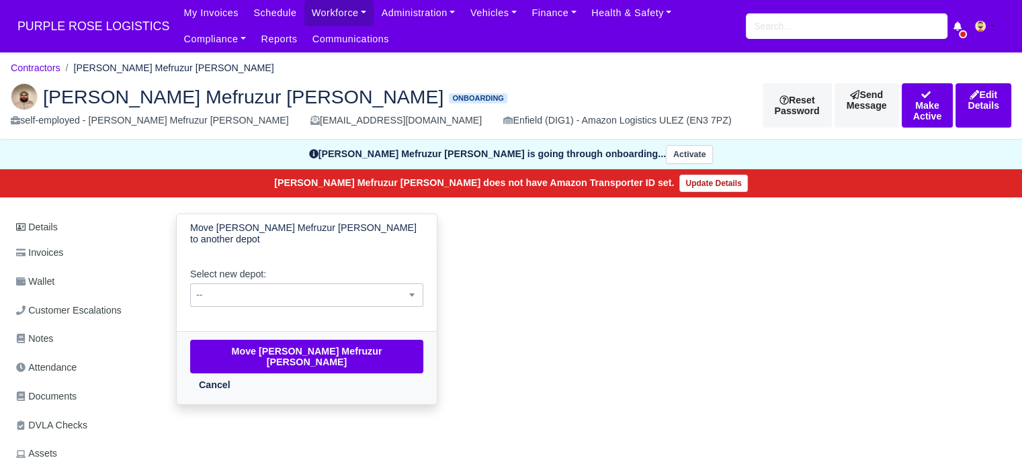
click at [288, 296] on span "--" at bounding box center [307, 295] width 232 height 17
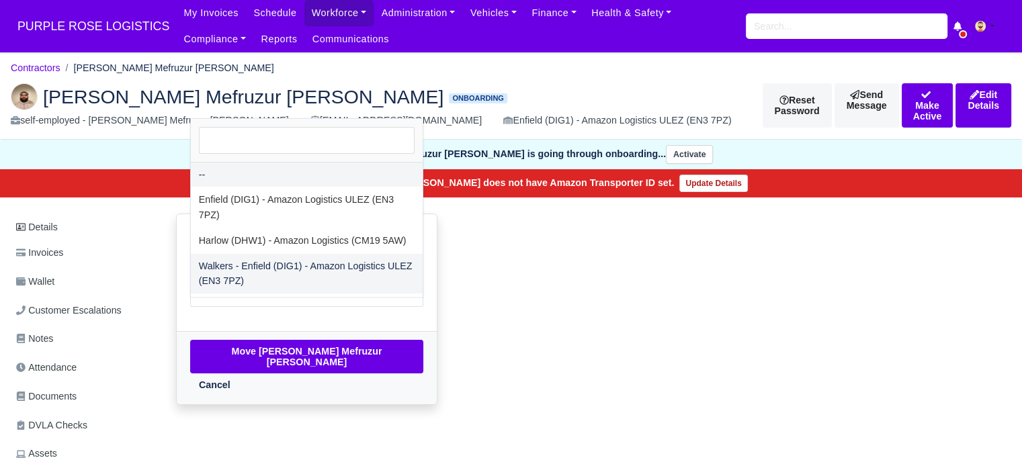
select select "5"
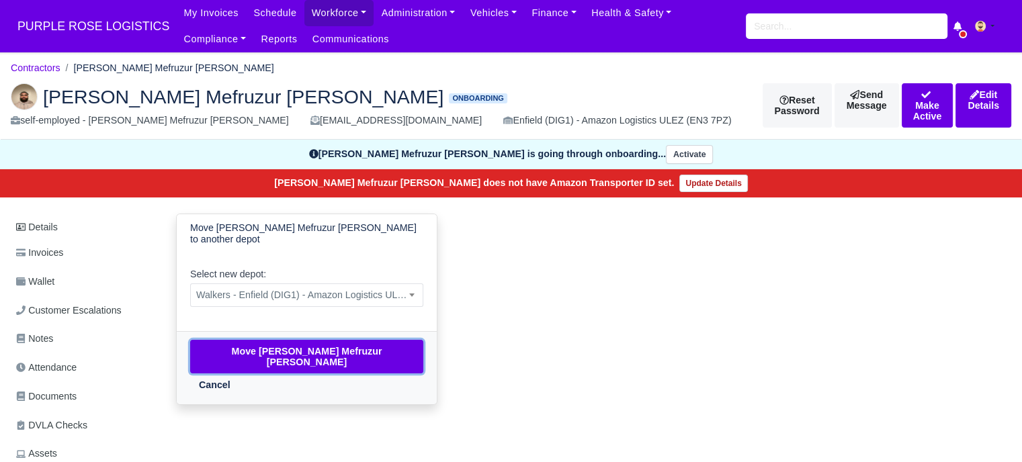
click at [281, 351] on button "Move Mohammed Mefruzur Rahman" at bounding box center [306, 357] width 233 height 34
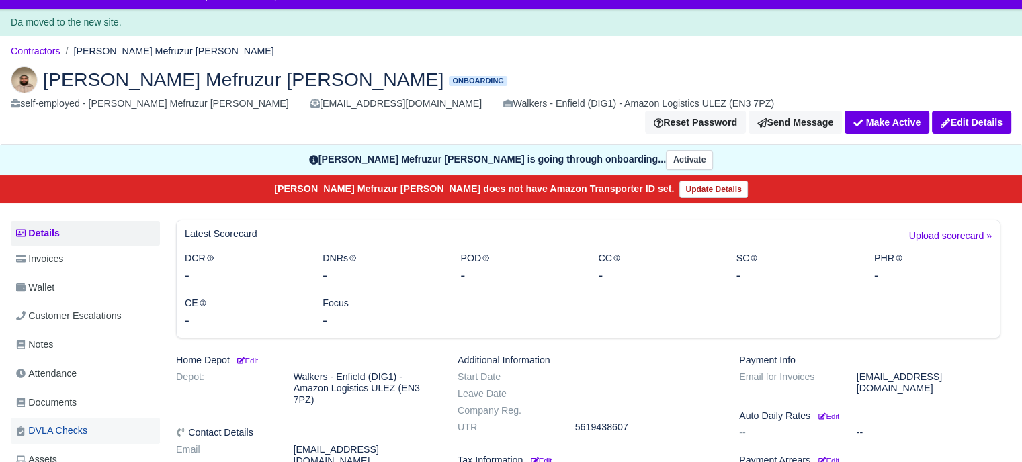
scroll to position [67, 0]
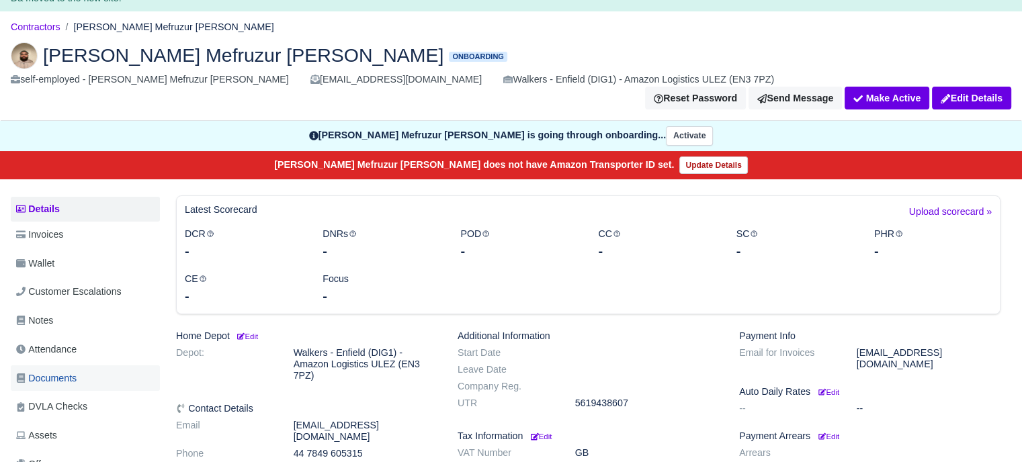
click at [70, 371] on span "Documents" at bounding box center [46, 378] width 60 height 15
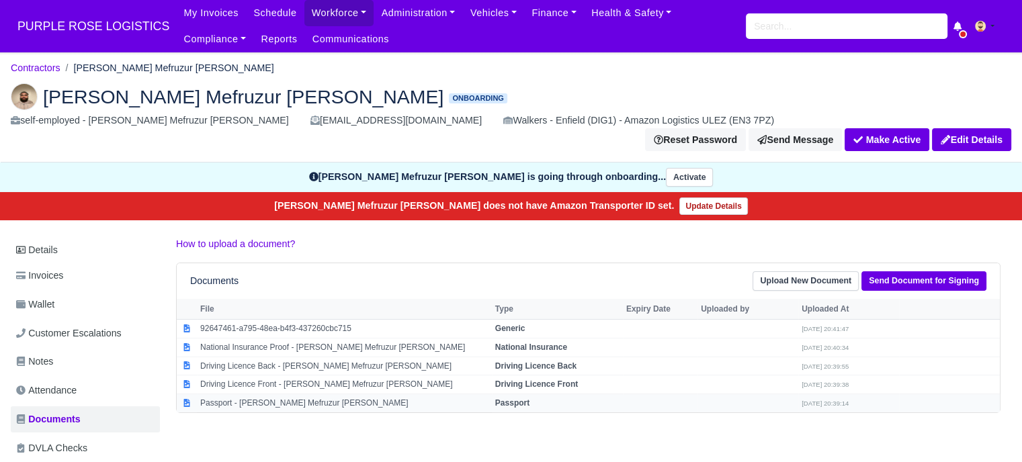
click at [518, 398] on strong "Passport" at bounding box center [512, 402] width 34 height 9
select select "passport"
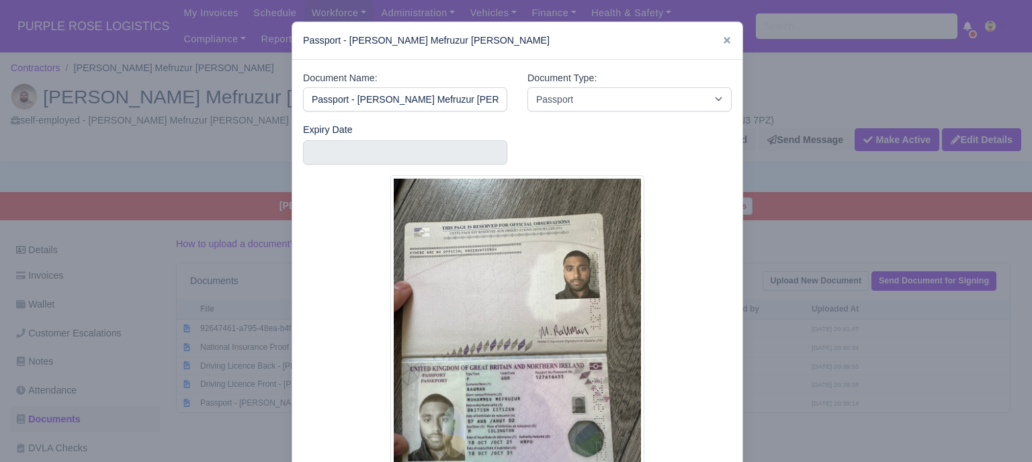
click at [774, 331] on div at bounding box center [516, 231] width 1032 height 462
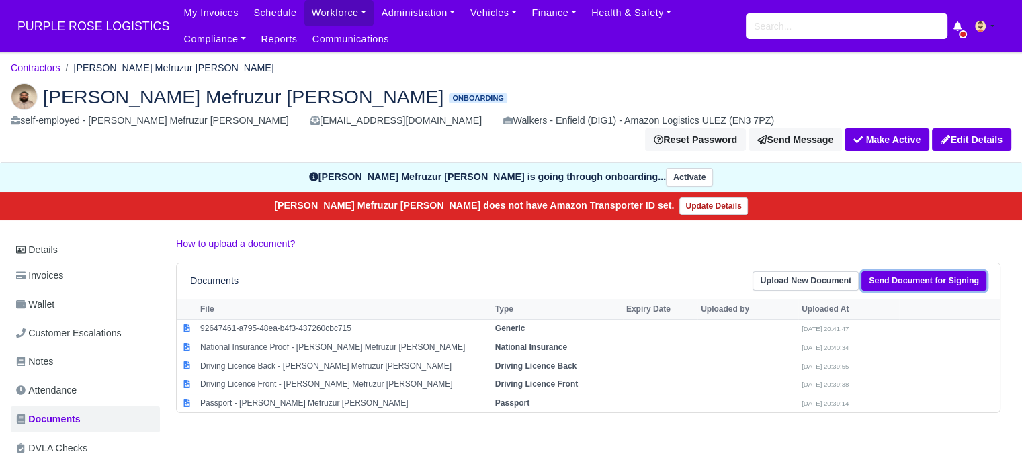
click at [898, 271] on link "Send Document for Signing" at bounding box center [923, 280] width 125 height 19
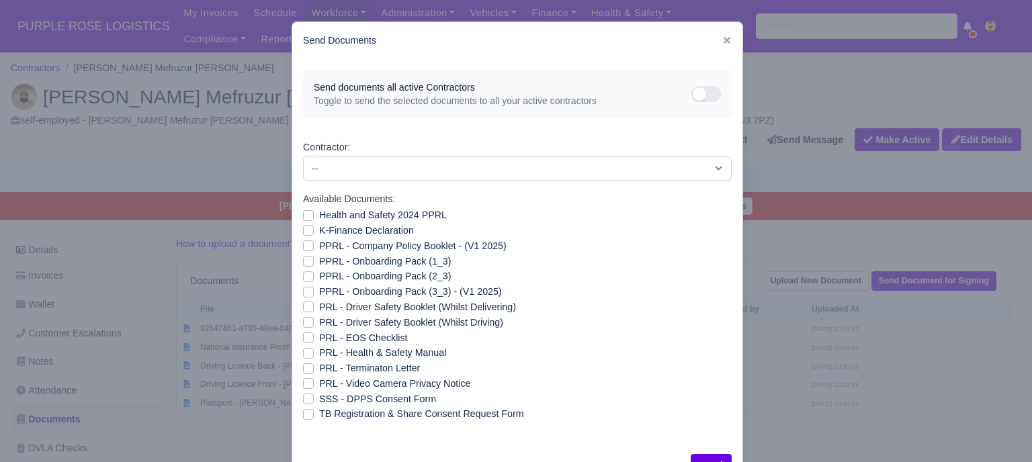
click at [319, 216] on label "Health and Safety 2024 PPRL" at bounding box center [383, 215] width 128 height 15
click at [306, 216] on input "Health and Safety 2024 PPRL" at bounding box center [308, 213] width 11 height 11
checkbox input "true"
click at [319, 233] on label "K-Finance Declaration" at bounding box center [366, 230] width 95 height 15
click at [304, 233] on input "K-Finance Declaration" at bounding box center [308, 228] width 11 height 11
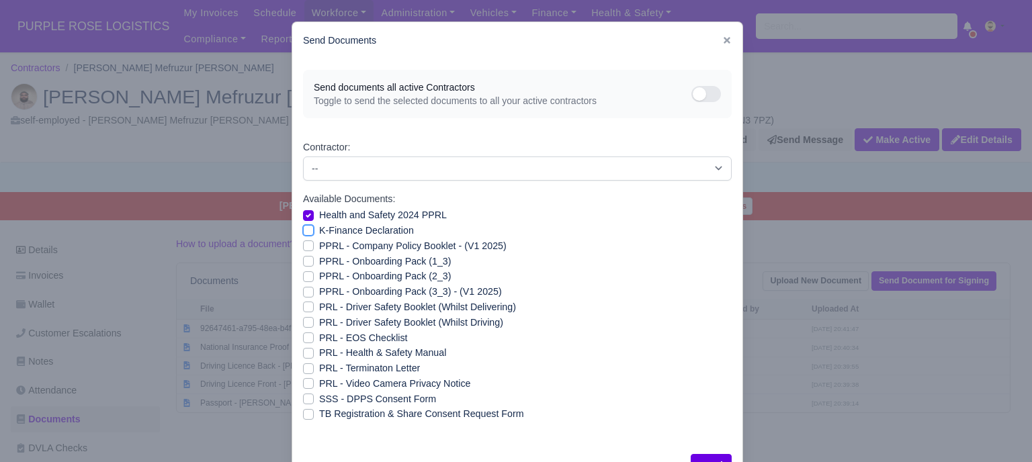
checkbox input "true"
drag, startPoint x: 304, startPoint y: 244, endPoint x: 305, endPoint y: 255, distance: 10.8
click at [319, 244] on label "PPRL - Company Policy Booklet - (V1 2025)" at bounding box center [412, 245] width 187 height 15
click at [304, 244] on input "PPRL - Company Policy Booklet - (V1 2025)" at bounding box center [308, 243] width 11 height 11
checkbox input "true"
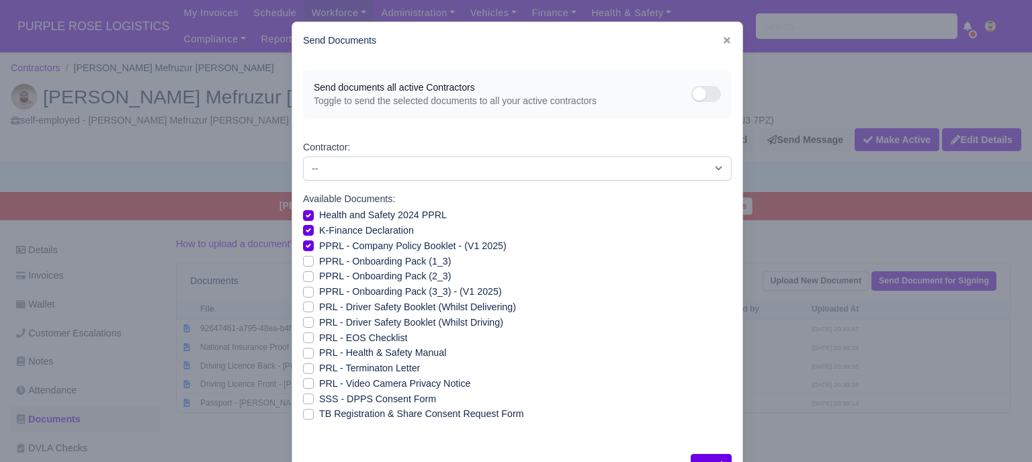
drag, startPoint x: 304, startPoint y: 257, endPoint x: 304, endPoint y: 265, distance: 7.4
click at [319, 258] on label "PPRL - Onboarding Pack (1_3)" at bounding box center [385, 261] width 132 height 15
click at [304, 258] on input "PPRL - Onboarding Pack (1_3)" at bounding box center [308, 259] width 11 height 11
checkbox input "true"
click at [319, 273] on label "PPRL - Onboarding Pack (2_3)" at bounding box center [385, 276] width 132 height 15
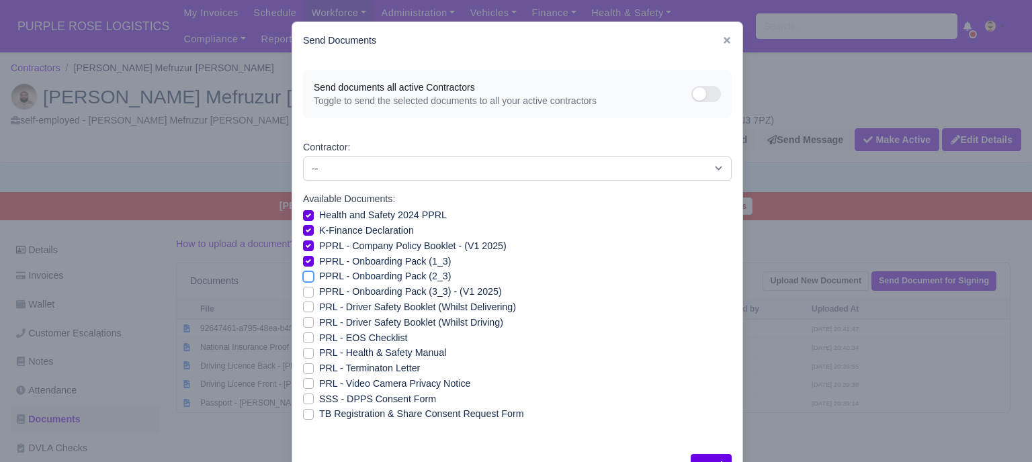
click at [303, 273] on input "PPRL - Onboarding Pack (2_3)" at bounding box center [308, 274] width 11 height 11
checkbox input "true"
click at [319, 295] on label "PPRL - Onboarding Pack (3_3) - (V1 2025)" at bounding box center [410, 291] width 183 height 15
click at [304, 295] on input "PPRL - Onboarding Pack (3_3) - (V1 2025)" at bounding box center [308, 289] width 11 height 11
checkbox input "true"
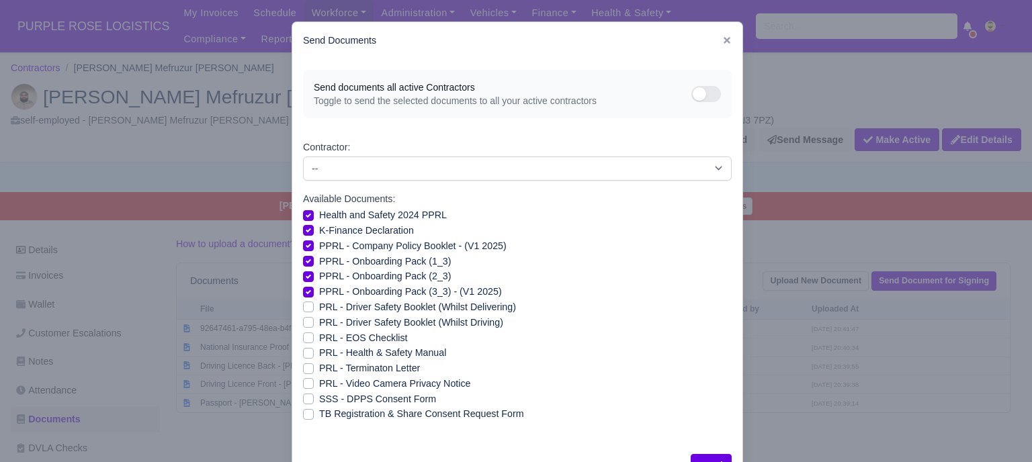
click at [319, 353] on label "PRL - Health & Safety Manual" at bounding box center [382, 352] width 127 height 15
click at [304, 353] on input "PRL - Health & Safety Manual" at bounding box center [308, 350] width 11 height 11
checkbox input "true"
click at [296, 388] on div "Send documents all active Contractors Toggle to send the selected documents to …" at bounding box center [517, 251] width 450 height 384
click at [319, 384] on label "PRL - Video Camera Privacy Notice" at bounding box center [394, 383] width 151 height 15
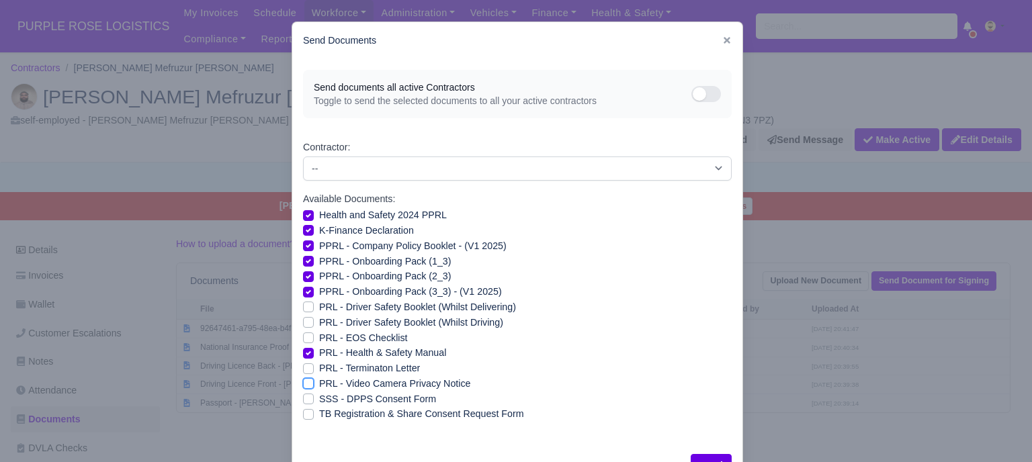
click at [303, 384] on input "PRL - Video Camera Privacy Notice" at bounding box center [308, 381] width 11 height 11
checkbox input "true"
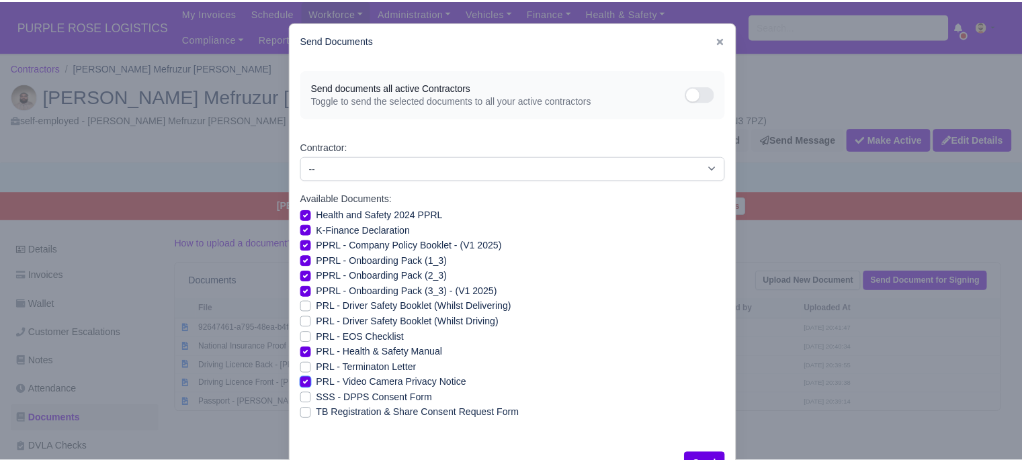
scroll to position [48, 0]
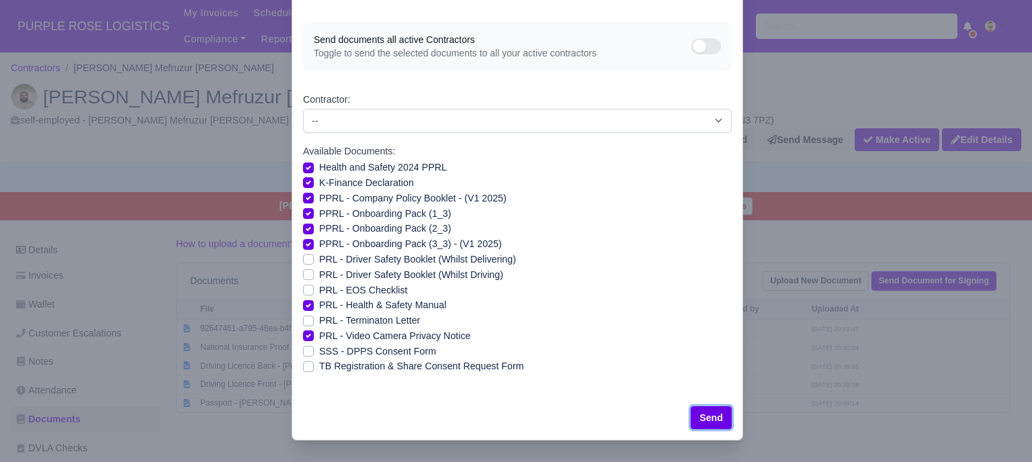
click at [709, 410] on button "Send" at bounding box center [711, 417] width 41 height 23
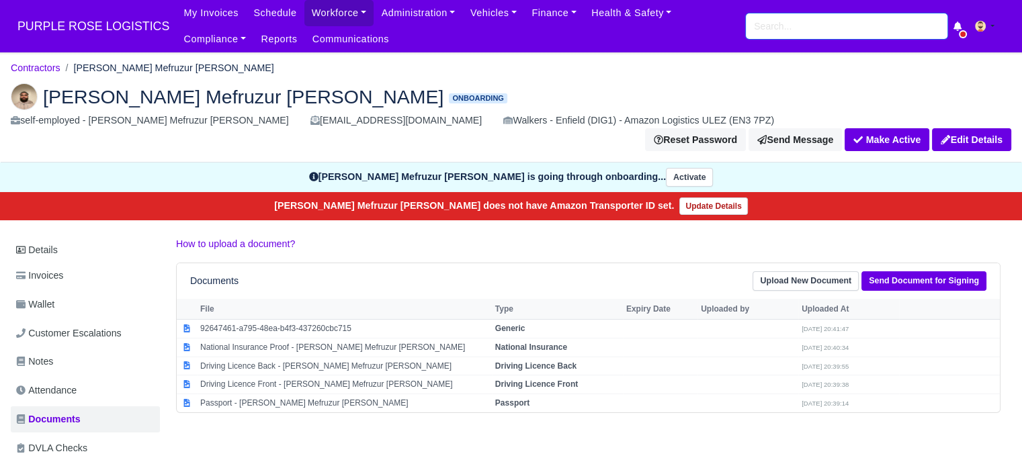
click at [824, 22] on input "search" at bounding box center [847, 26] width 202 height 26
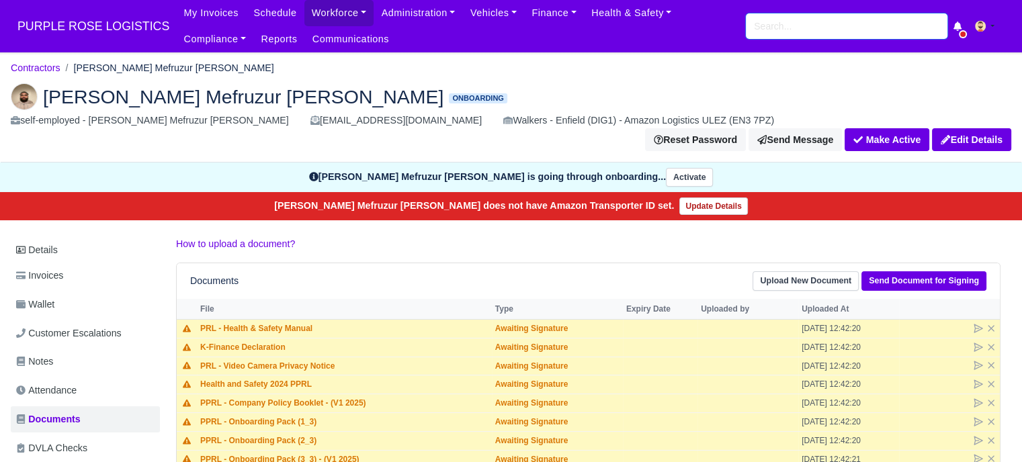
click at [825, 24] on input "search" at bounding box center [847, 26] width 202 height 26
type input "[PERSON_NAME]"
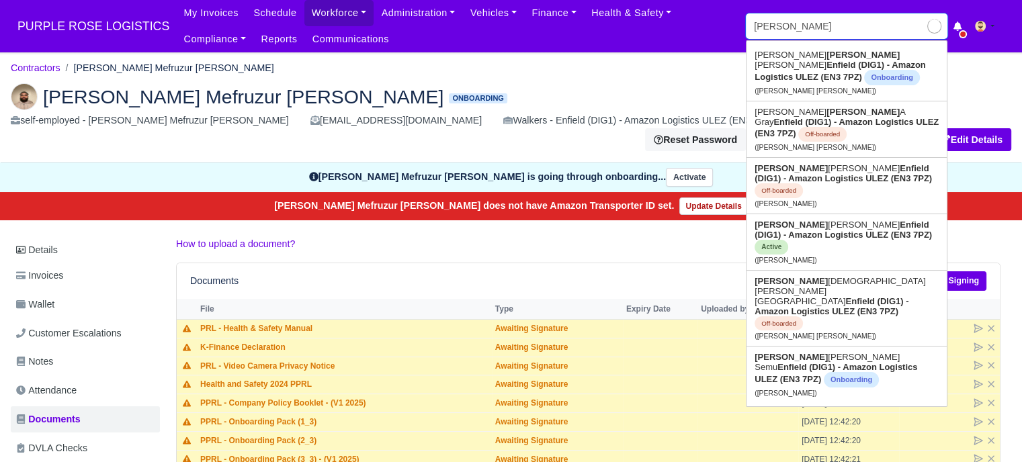
type input "[PERSON_NAME]"
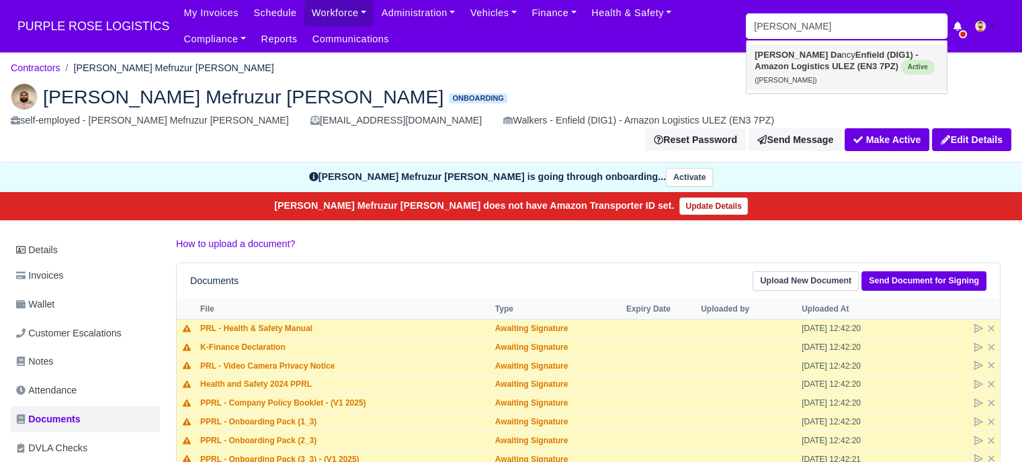
click at [846, 57] on strong "Enfield (DIG1) - Amazon Logistics ULEZ (EN3 7PZ)" at bounding box center [835, 60] width 163 height 21
type input "[PERSON_NAME]"
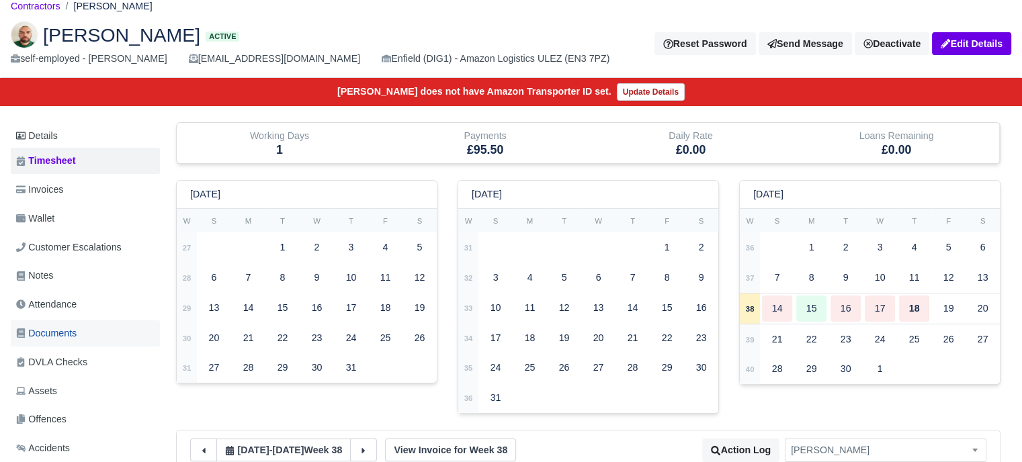
scroll to position [202, 0]
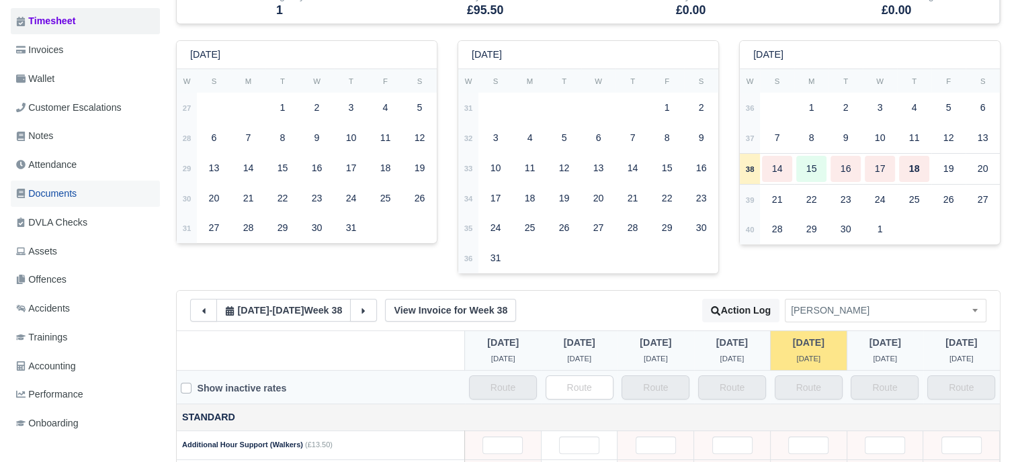
click at [77, 192] on span "Documents" at bounding box center [46, 193] width 60 height 15
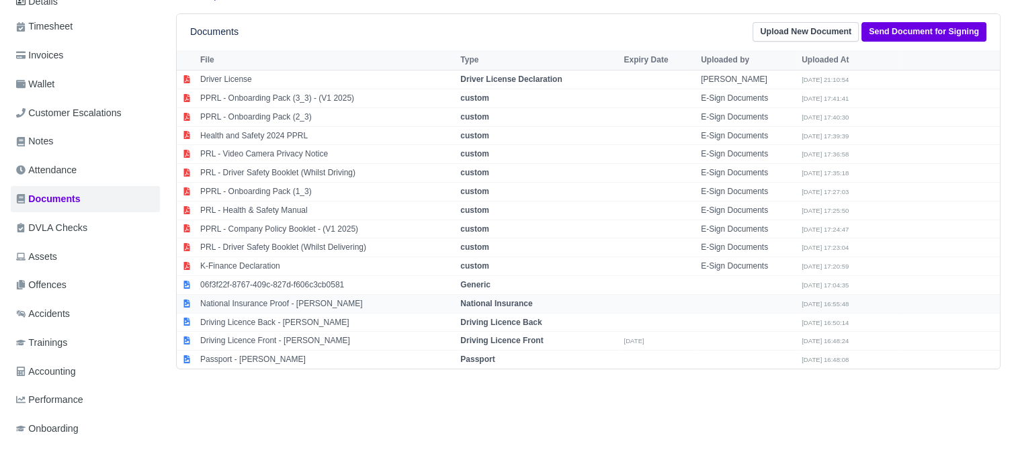
scroll to position [202, 0]
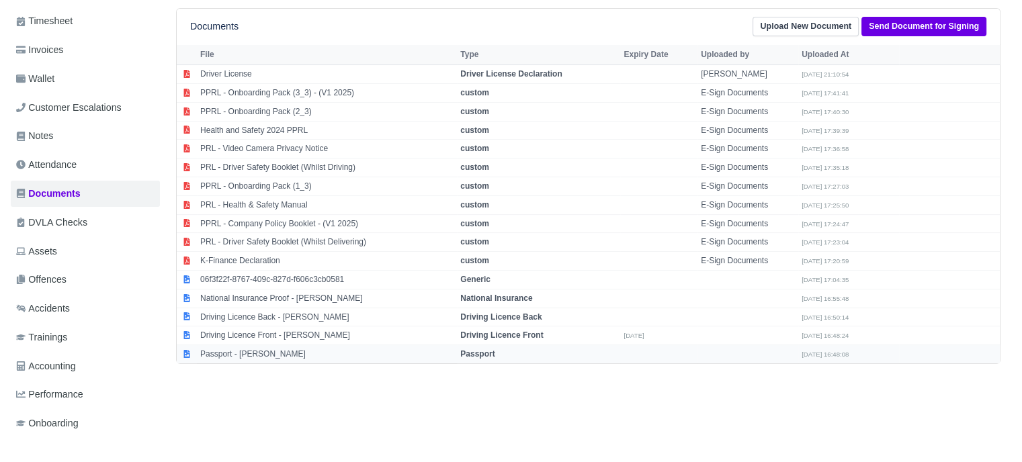
click at [493, 351] on strong "Passport" at bounding box center [477, 353] width 34 height 9
select select "passport"
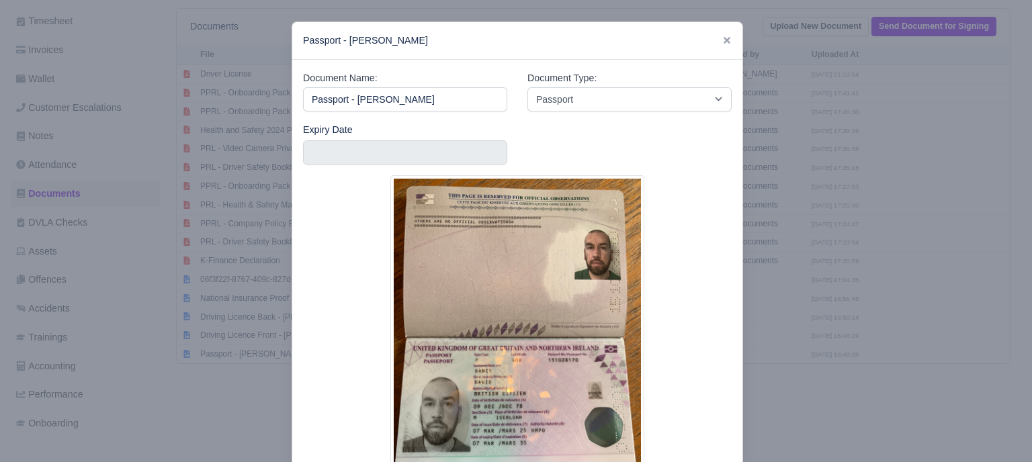
click at [849, 265] on div at bounding box center [516, 231] width 1032 height 462
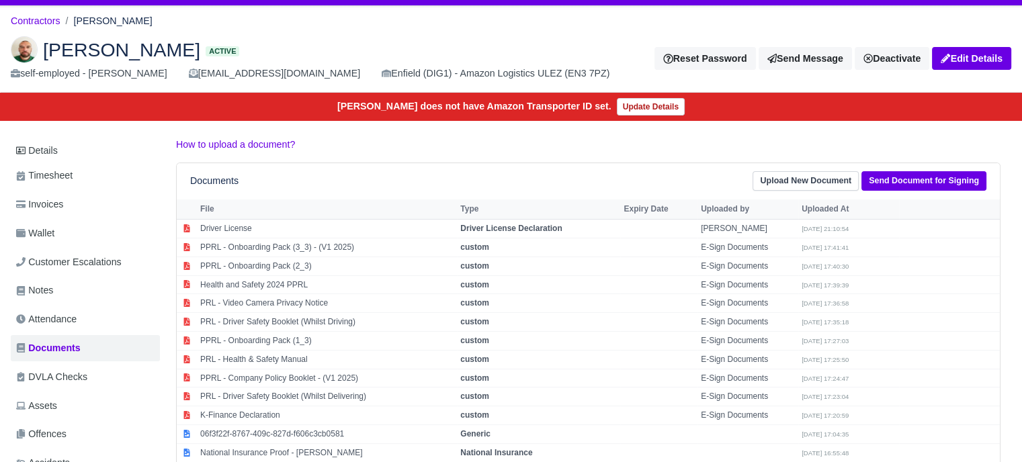
scroll to position [0, 0]
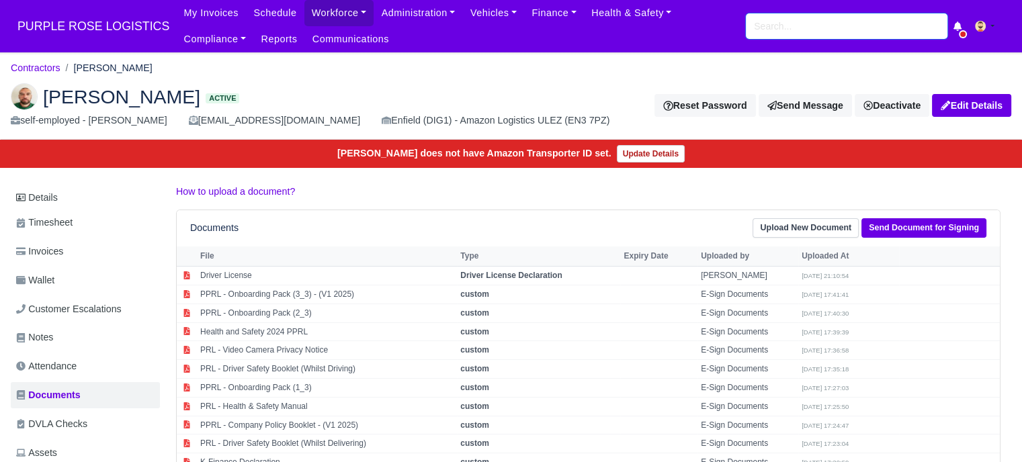
click at [774, 34] on input "search" at bounding box center [847, 26] width 202 height 26
click at [775, 32] on input "search" at bounding box center [847, 26] width 202 height 26
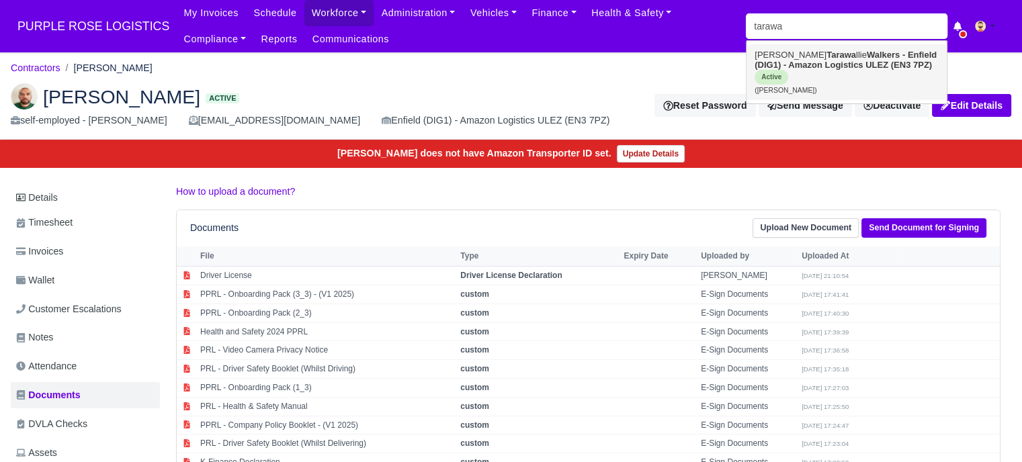
click at [787, 67] on strong "Walkers - Enfield (DIG1) - Amazon Logistics ULEZ (EN3 7PZ)" at bounding box center [845, 60] width 182 height 20
type input "[PERSON_NAME]"
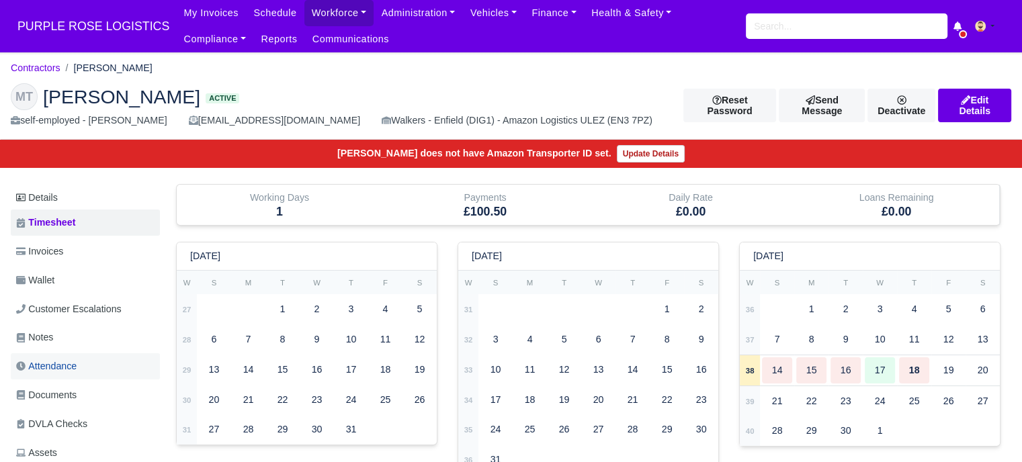
click at [63, 373] on span "Attendance" at bounding box center [46, 366] width 60 height 15
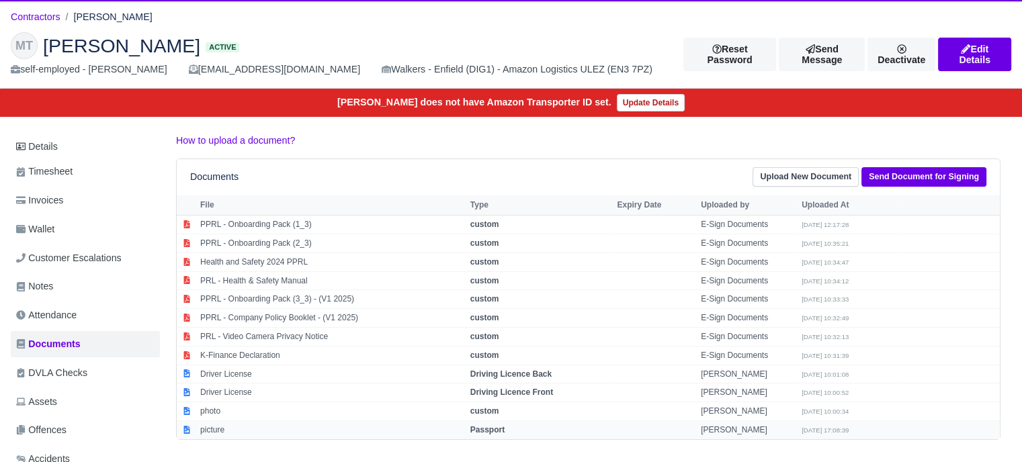
scroll to position [134, 0]
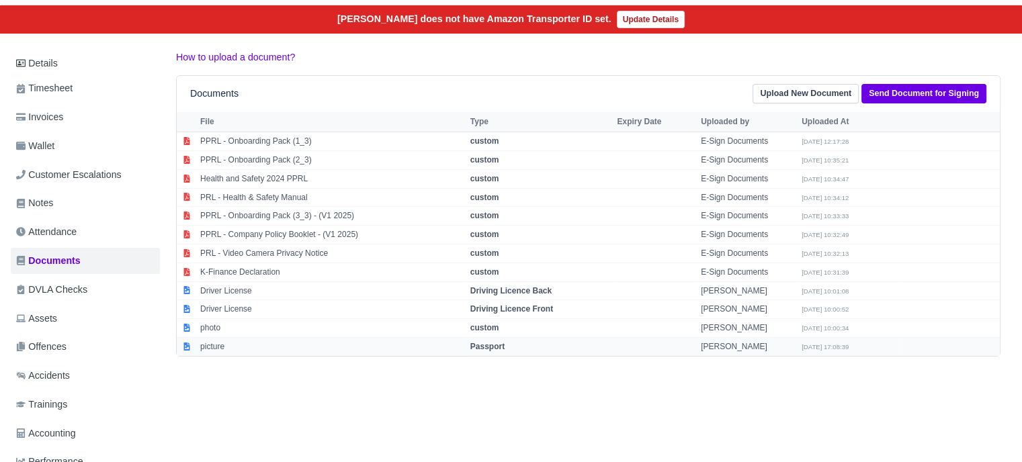
click at [500, 348] on strong "Passport" at bounding box center [487, 346] width 34 height 9
select select "passport"
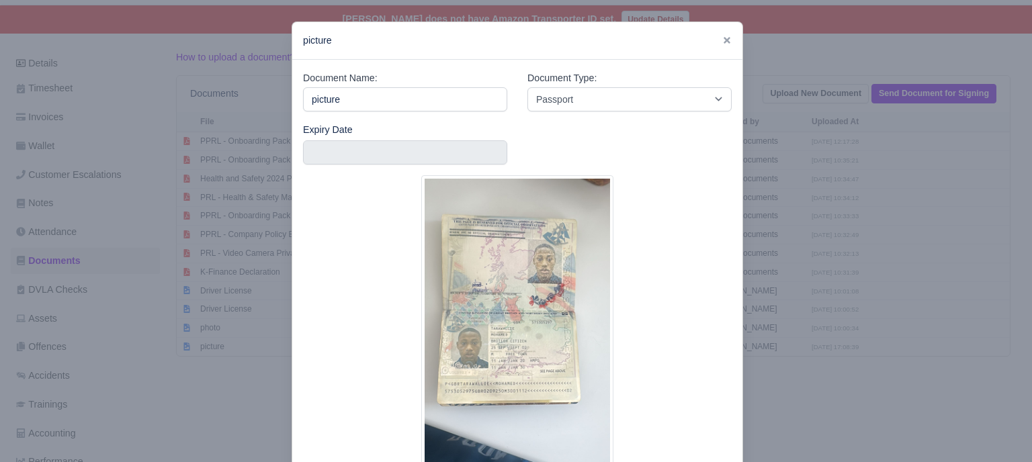
drag, startPoint x: 901, startPoint y: 305, endPoint x: 865, endPoint y: 241, distance: 73.1
click at [901, 303] on div at bounding box center [516, 231] width 1032 height 462
